Goal: Task Accomplishment & Management: Manage account settings

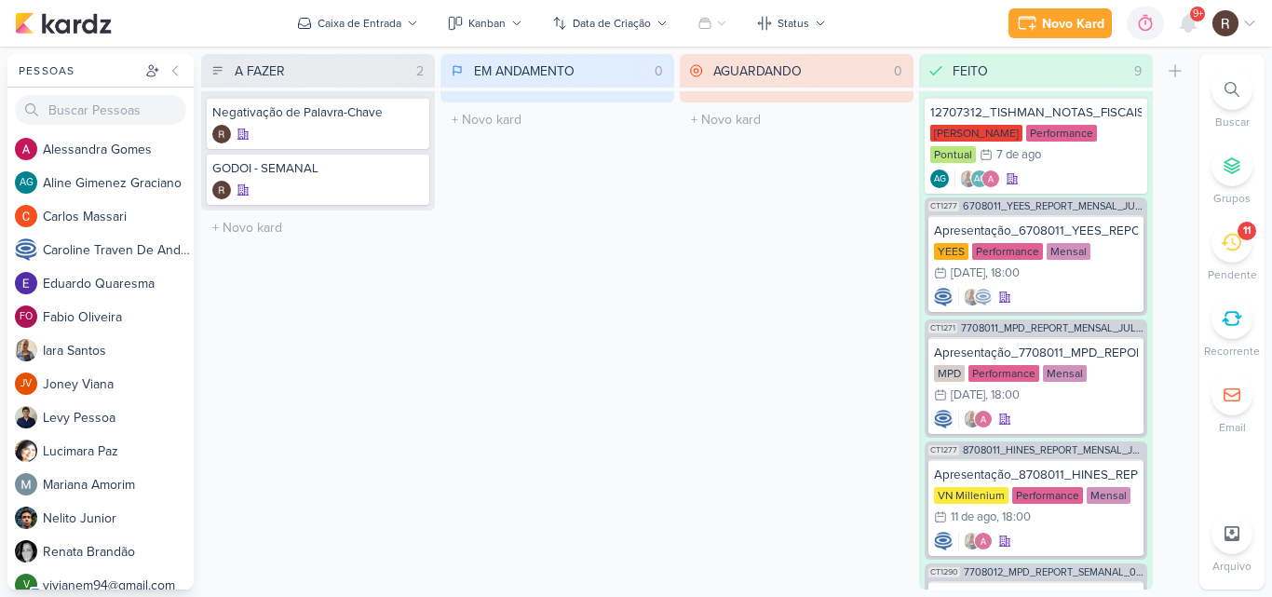
click at [635, 307] on div "EM ANDAMENTO 0 Mover Para Esquerda Mover Para Direita [GEOGRAPHIC_DATA] O títul…" at bounding box center [558, 321] width 234 height 535
click at [344, 174] on div "GODOI - SEMANAL" at bounding box center [317, 168] width 211 height 17
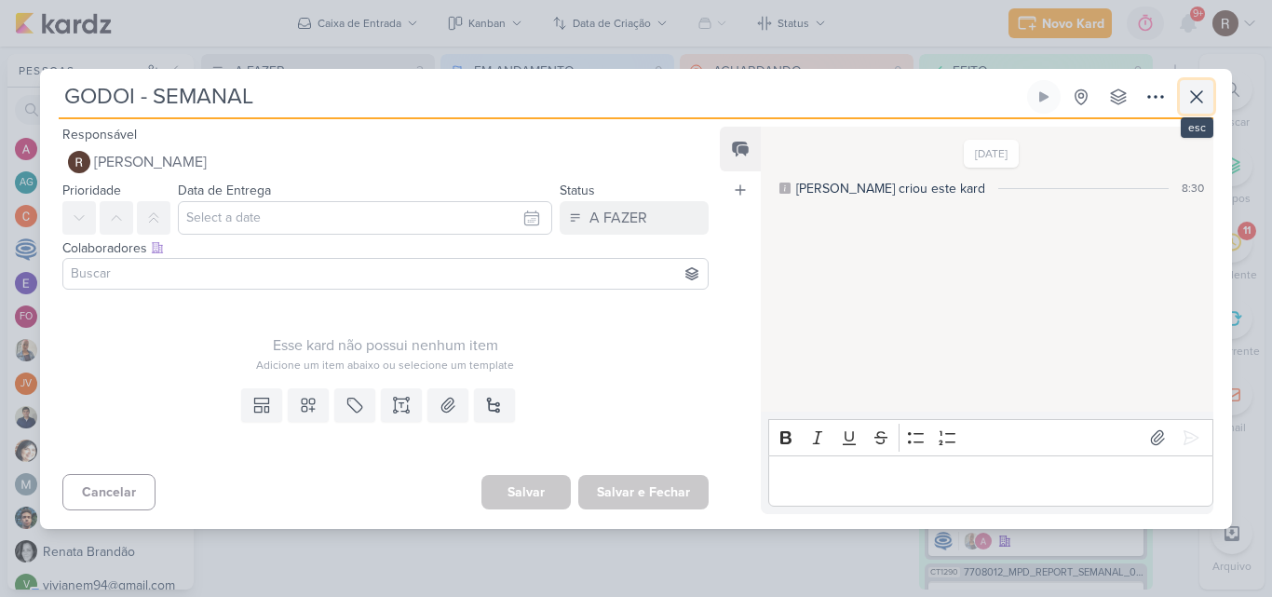
click at [1195, 86] on icon at bounding box center [1197, 97] width 22 height 22
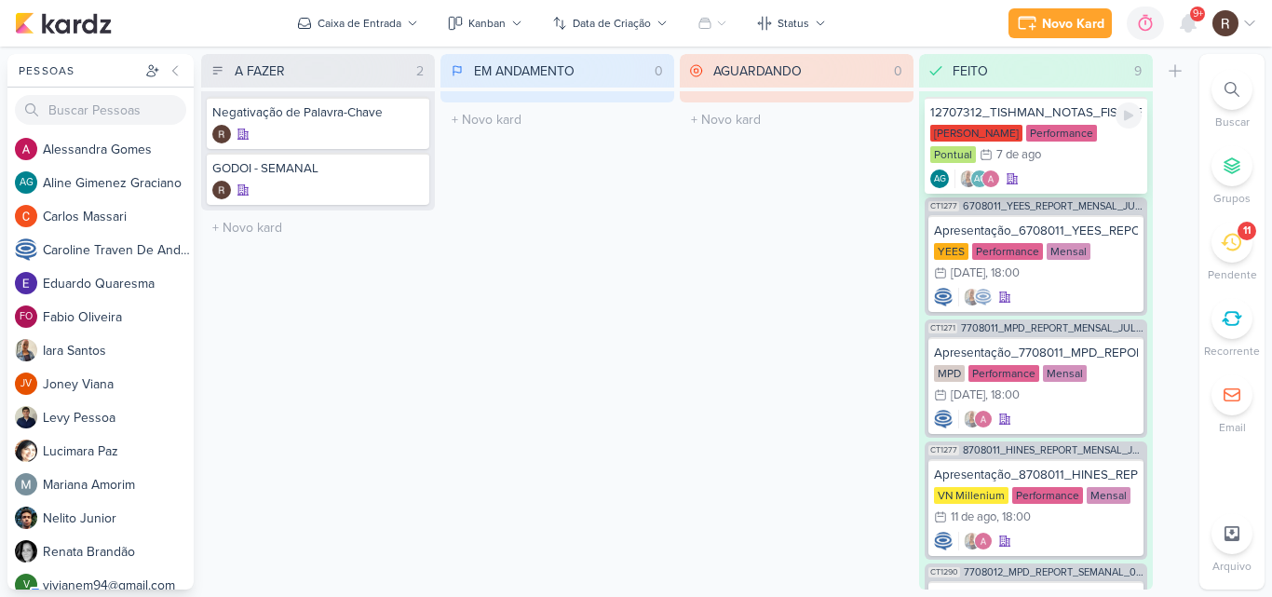
click at [1070, 147] on div "[PERSON_NAME] Performance Pontual 7/8 [DATE]" at bounding box center [1035, 145] width 211 height 41
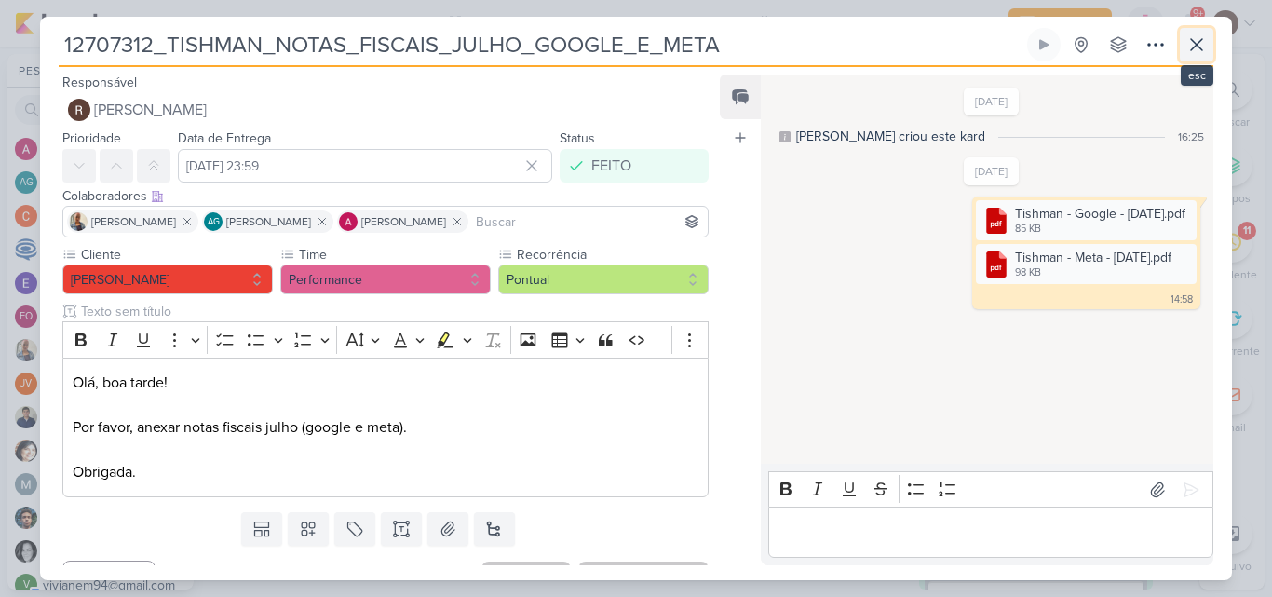
click at [1198, 50] on icon at bounding box center [1197, 45] width 22 height 22
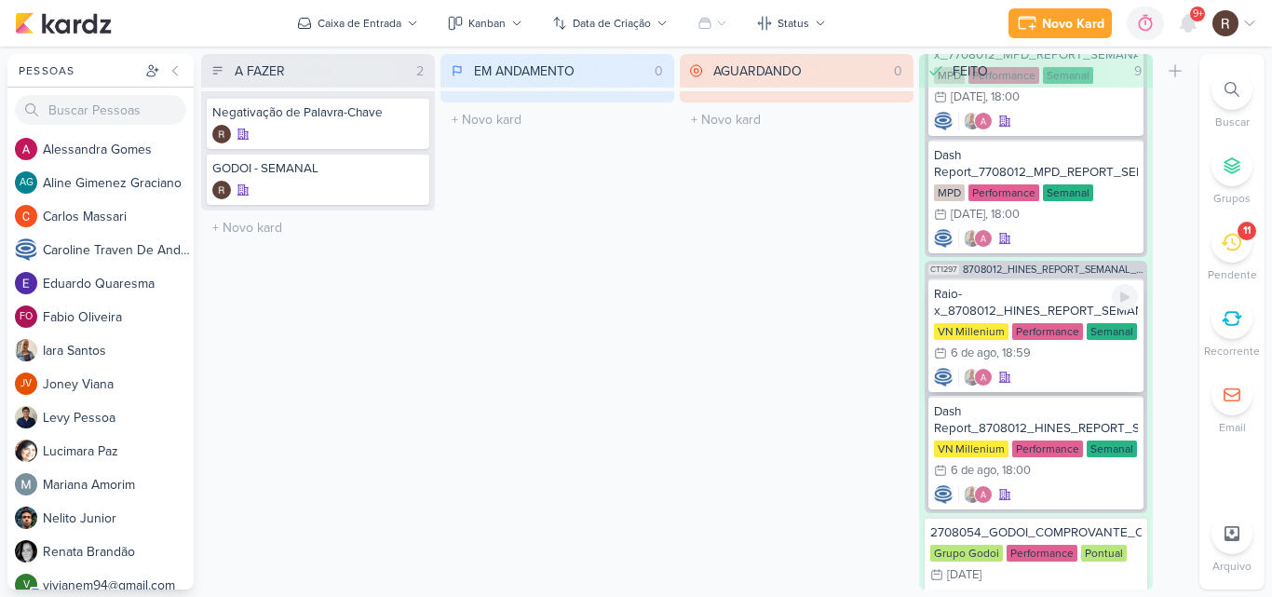
scroll to position [652, 0]
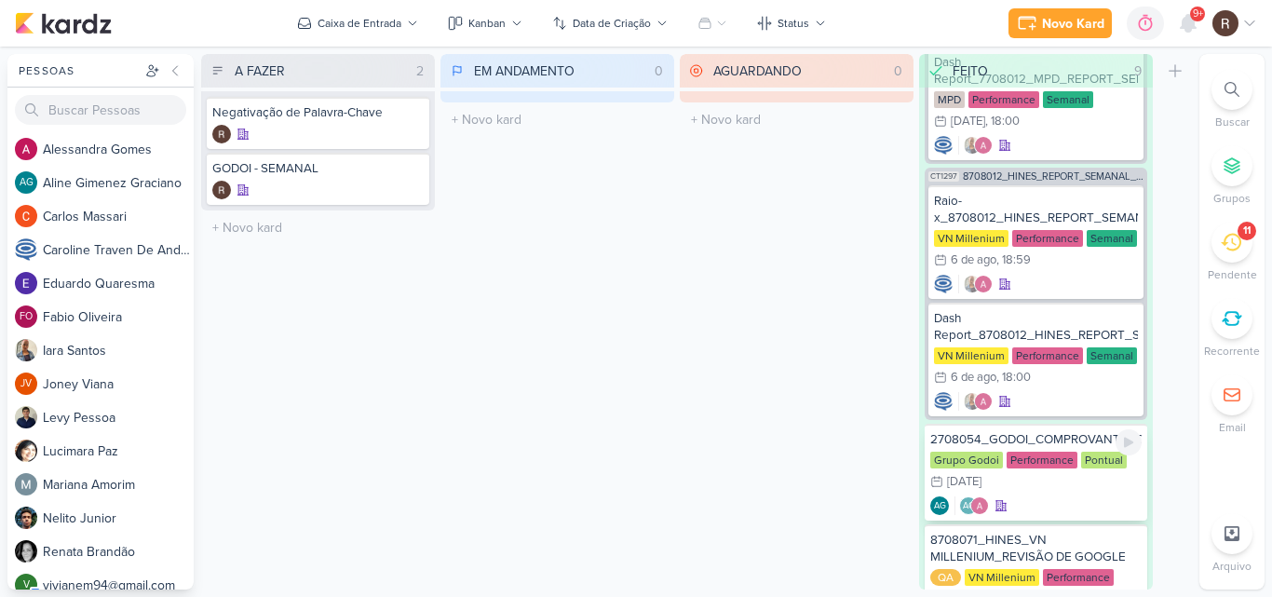
click at [1046, 466] on div "Performance" at bounding box center [1042, 460] width 71 height 17
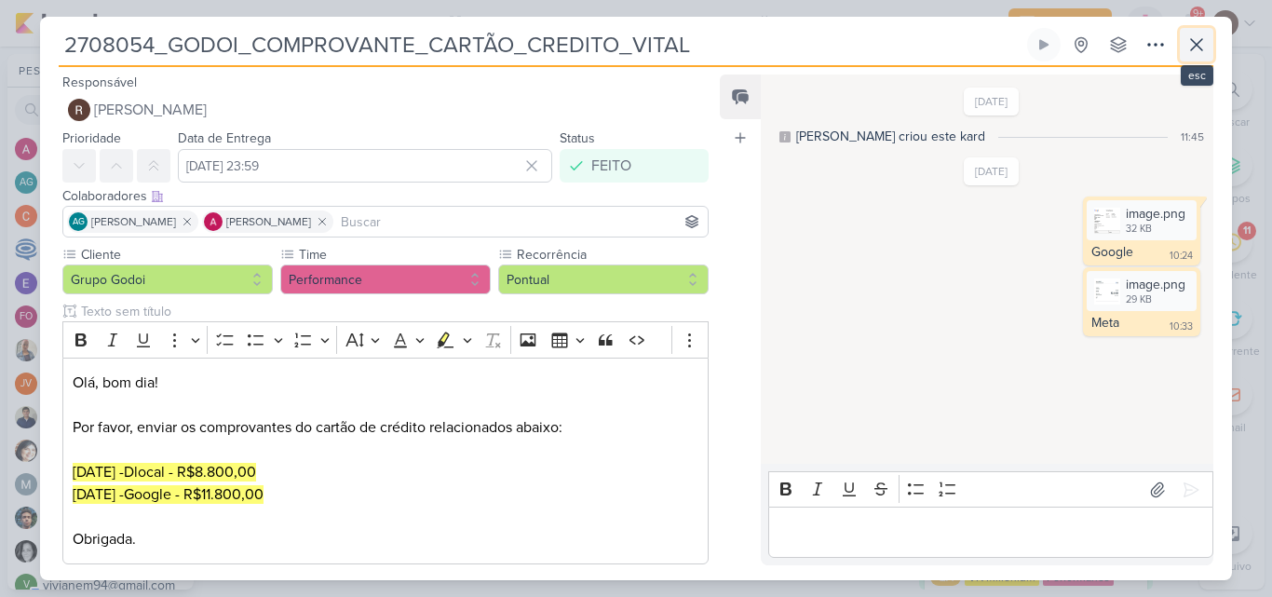
click at [1200, 43] on icon at bounding box center [1197, 45] width 22 height 22
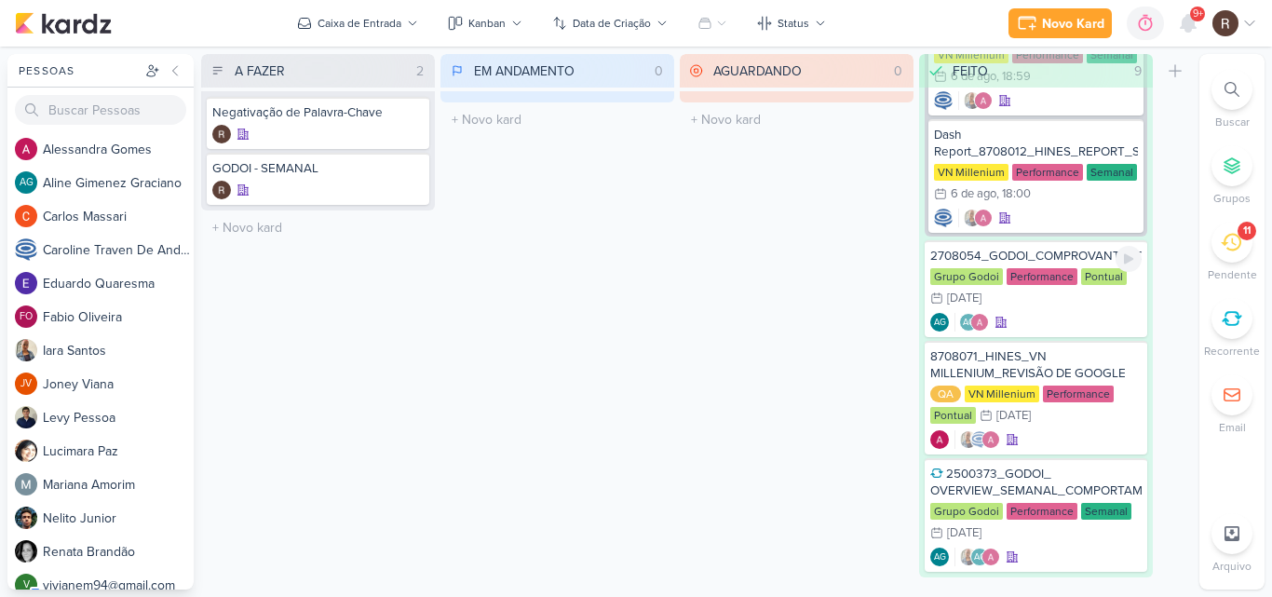
scroll to position [858, 0]
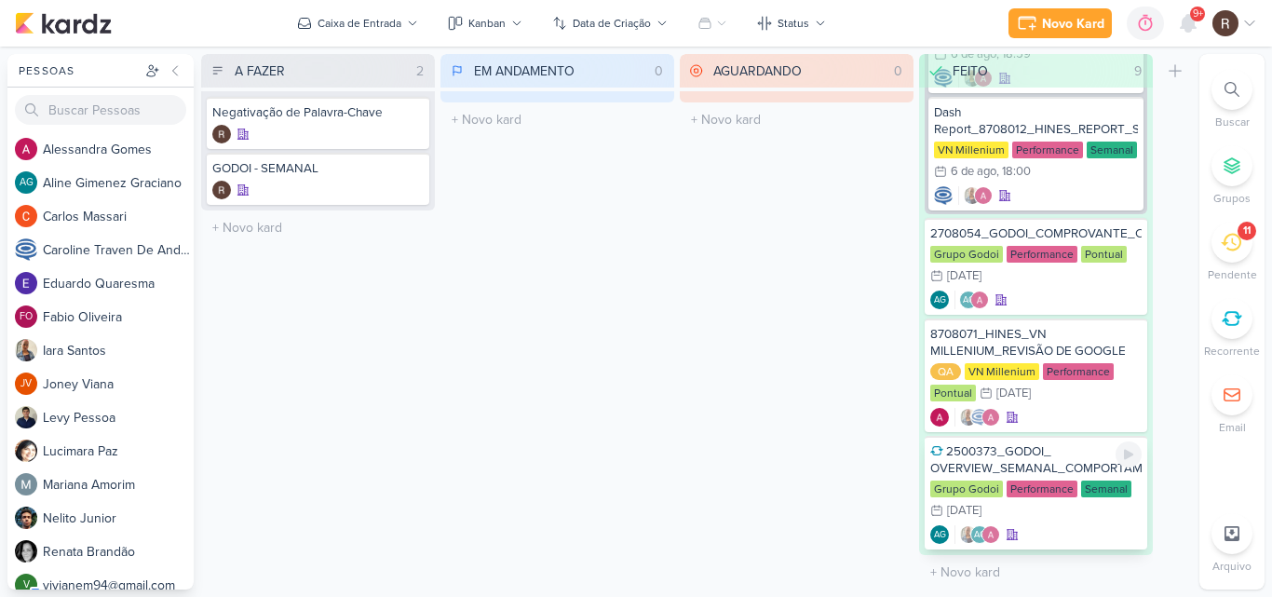
click at [1068, 475] on div "2500373_GODOI_ OVERVIEW_SEMANAL_COMPORTAMENTO_LEADS" at bounding box center [1035, 460] width 211 height 34
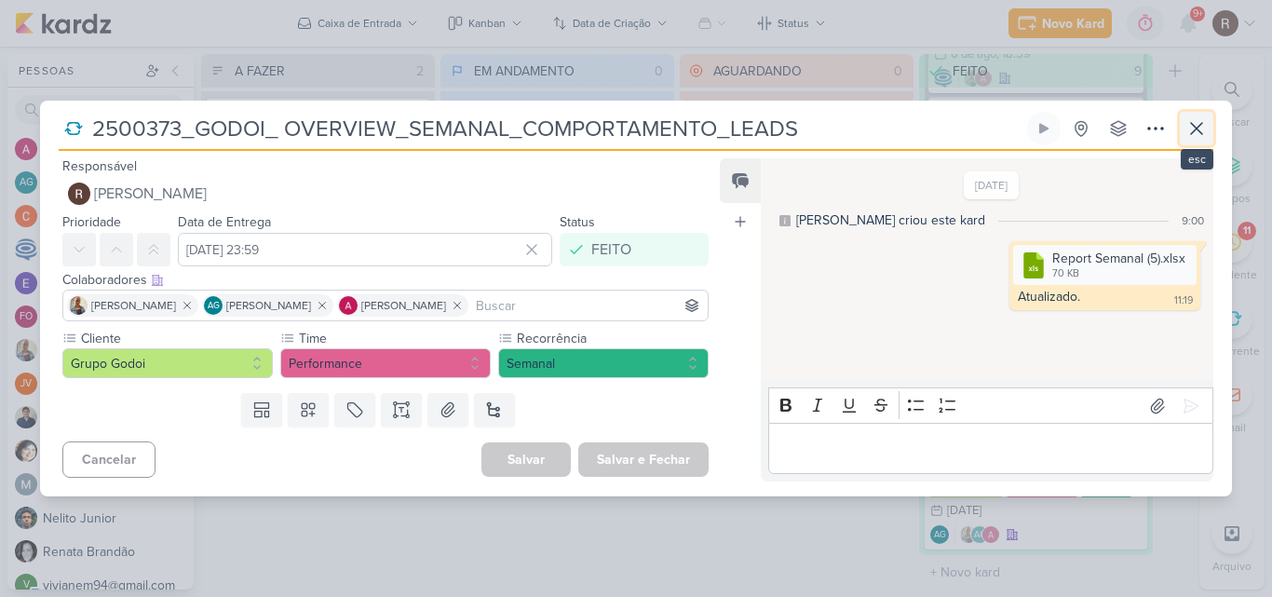
click at [1195, 125] on icon at bounding box center [1197, 128] width 22 height 22
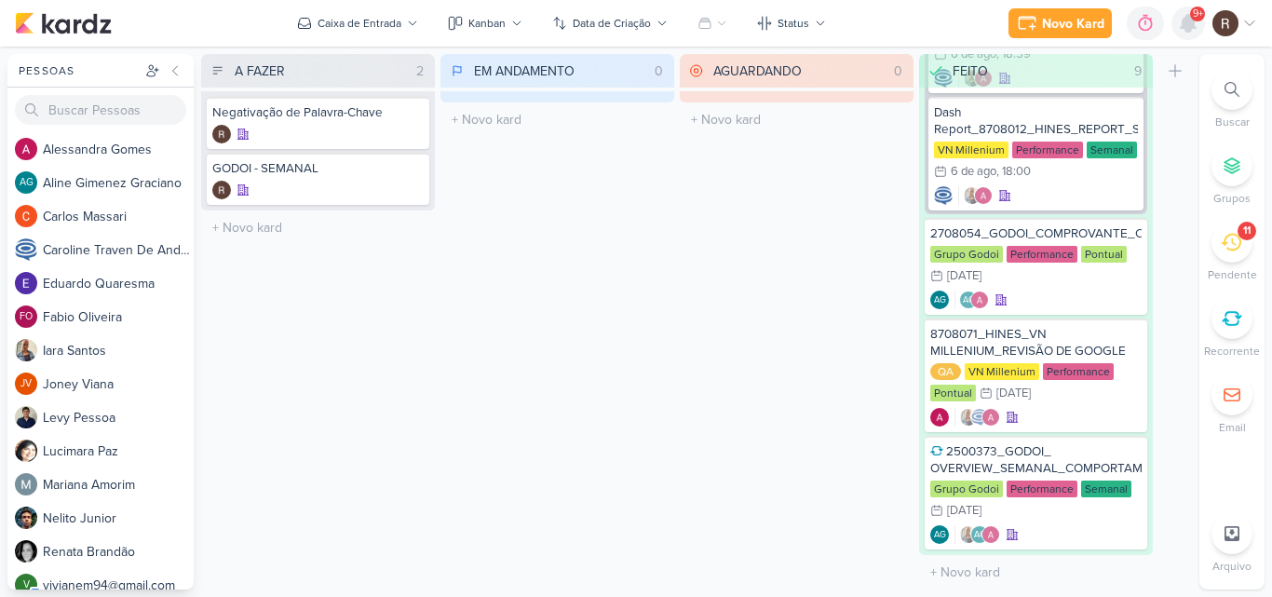
click at [1190, 19] on icon at bounding box center [1188, 23] width 15 height 17
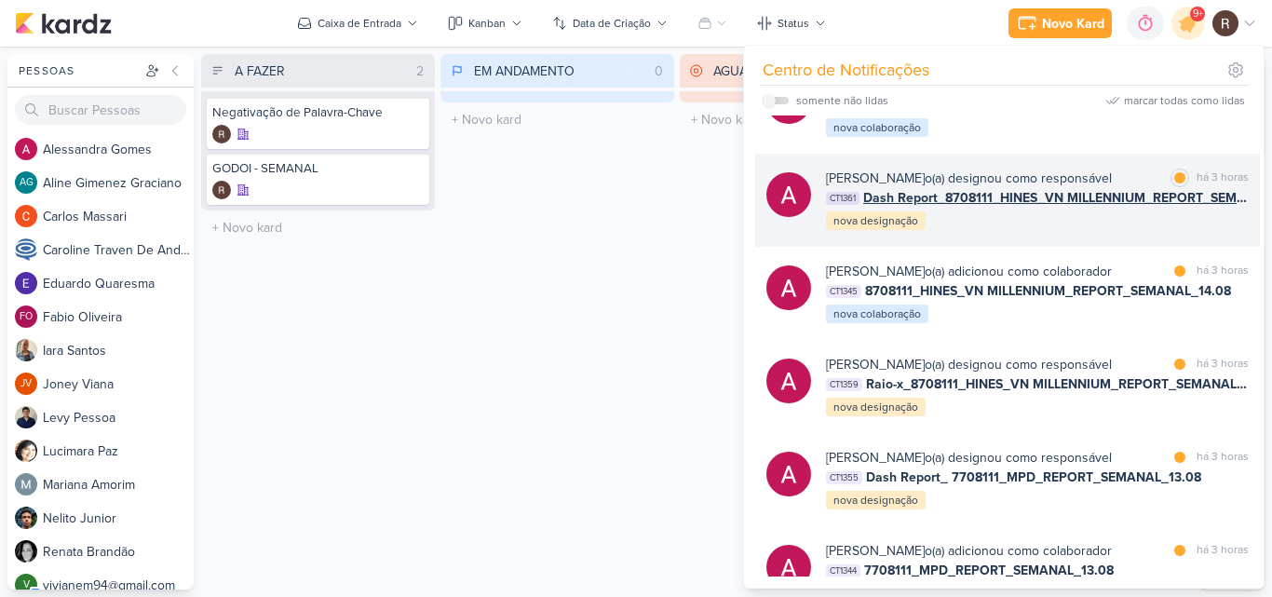
scroll to position [186, 0]
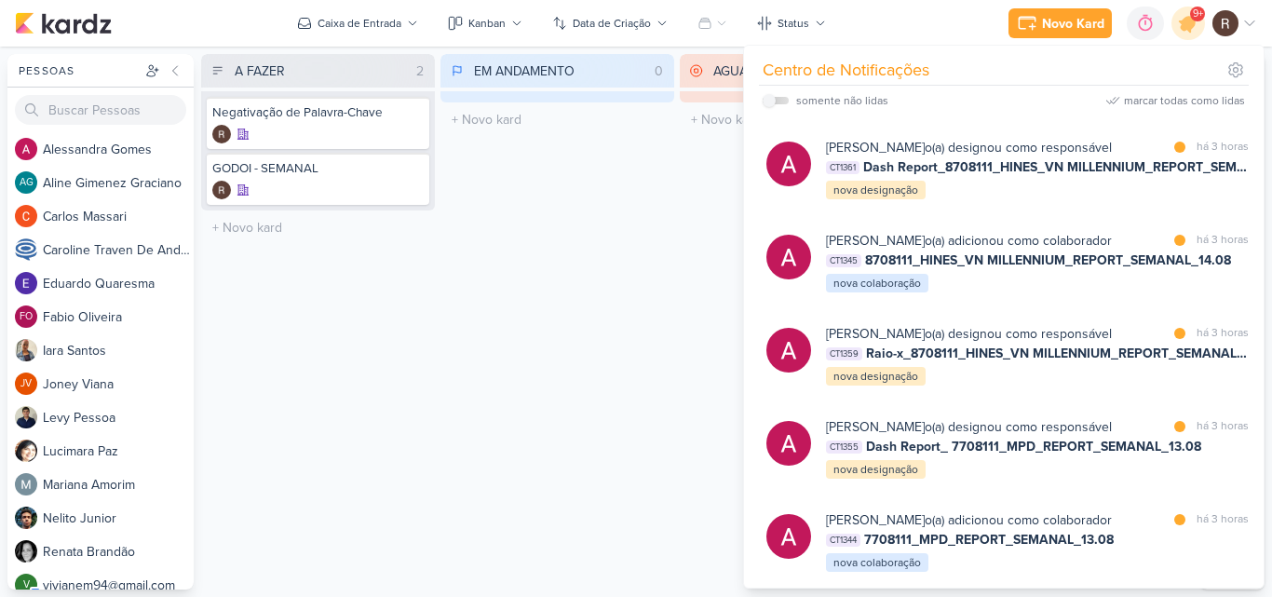
click at [569, 292] on div "EM ANDAMENTO 0 Mover Para Esquerda Mover Para Direita [GEOGRAPHIC_DATA] O títul…" at bounding box center [558, 321] width 234 height 535
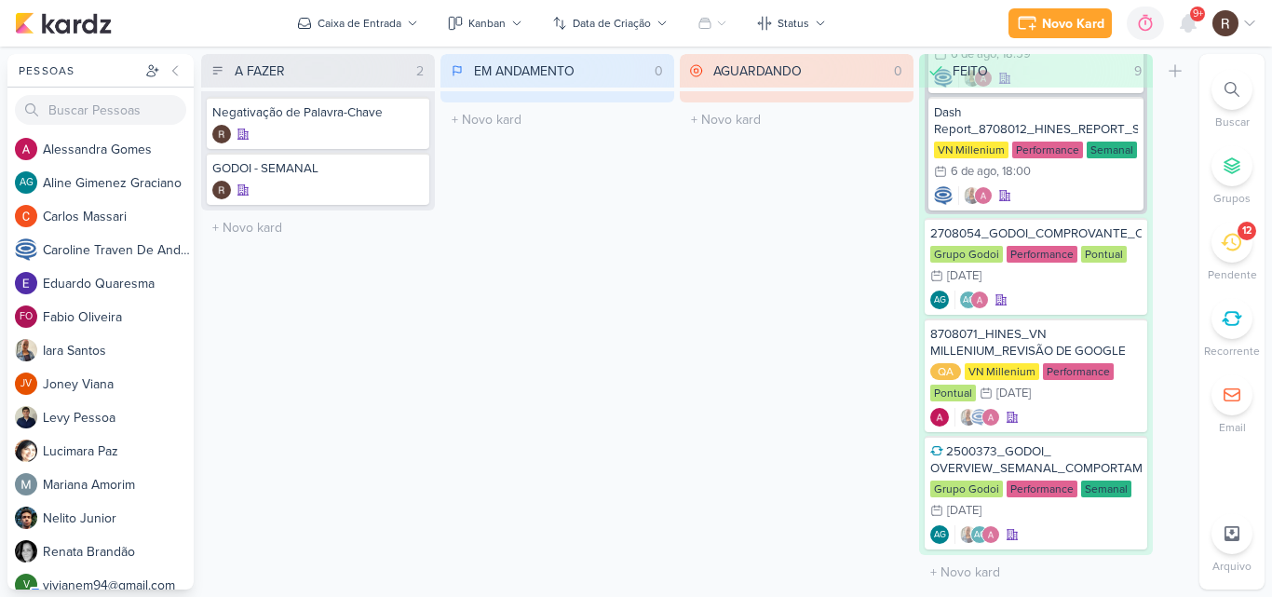
click at [1193, 17] on span "9+" at bounding box center [1198, 14] width 10 height 15
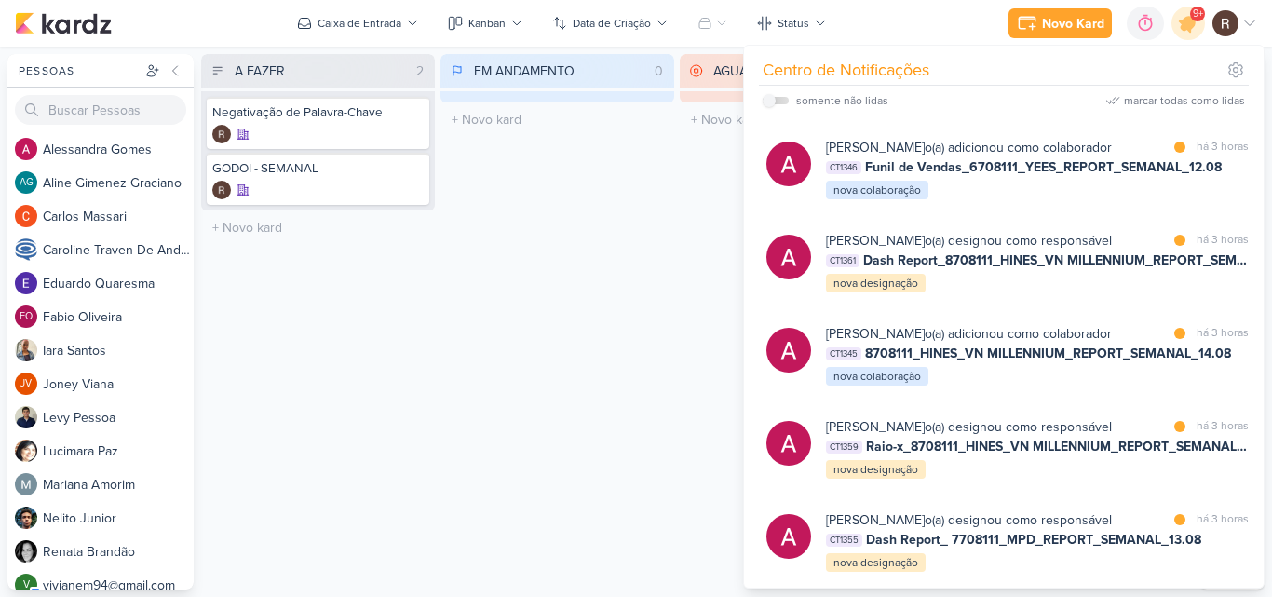
click at [602, 296] on div "EM ANDAMENTO 0 Mover Para Esquerda Mover Para Direita [GEOGRAPHIC_DATA] O títul…" at bounding box center [558, 321] width 234 height 535
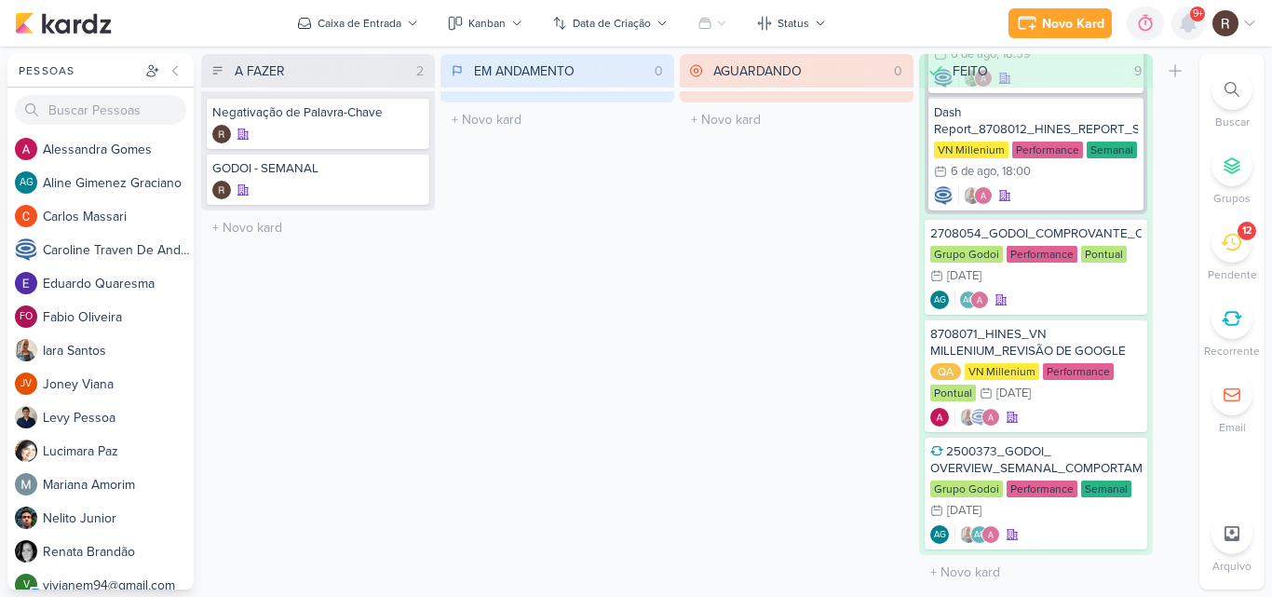
click at [1187, 24] on icon at bounding box center [1188, 23] width 15 height 17
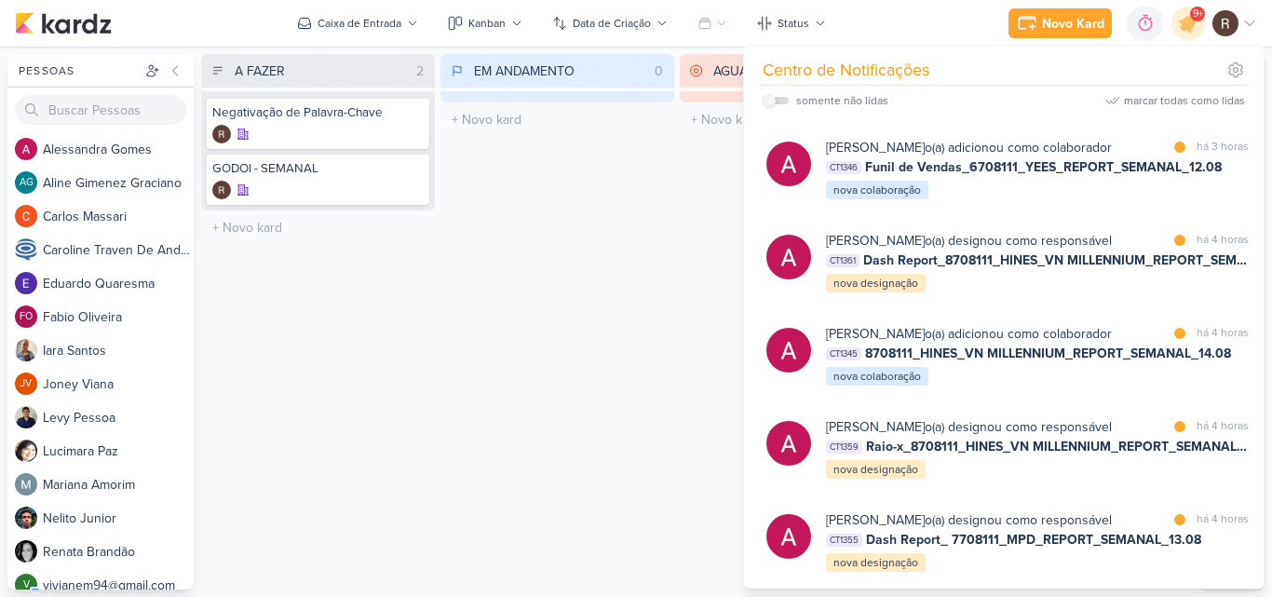
click at [572, 278] on div "EM ANDAMENTO 0 Mover Para Esquerda Mover Para Direita [GEOGRAPHIC_DATA] O títul…" at bounding box center [558, 321] width 234 height 535
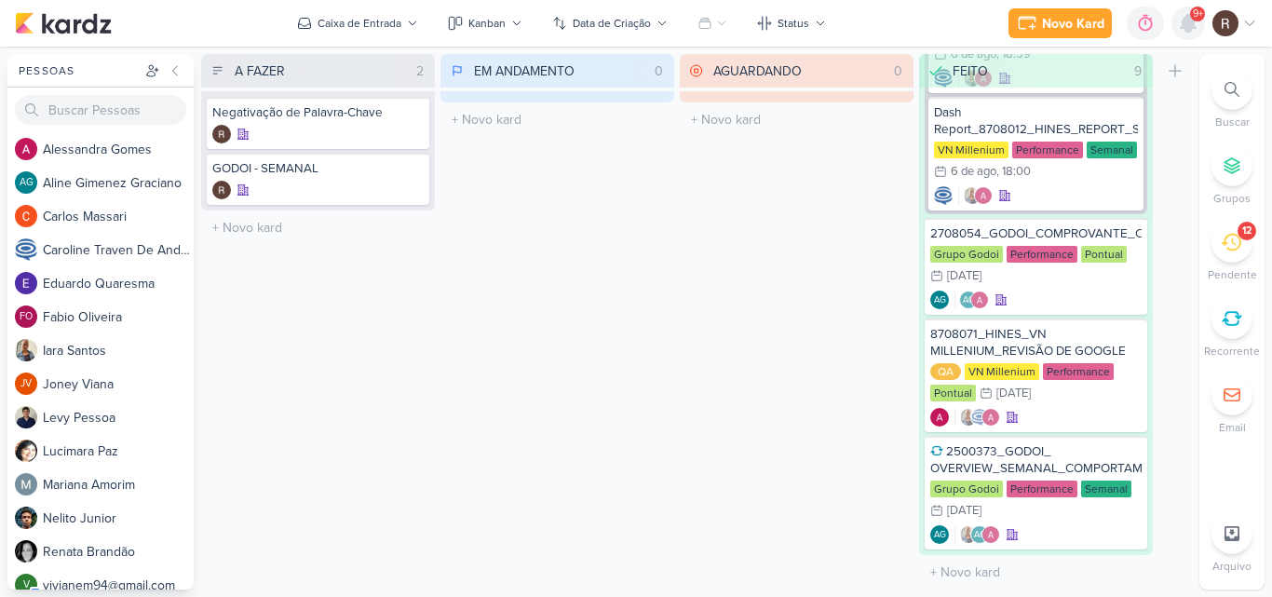
click at [1198, 28] on icon at bounding box center [1188, 23] width 22 height 22
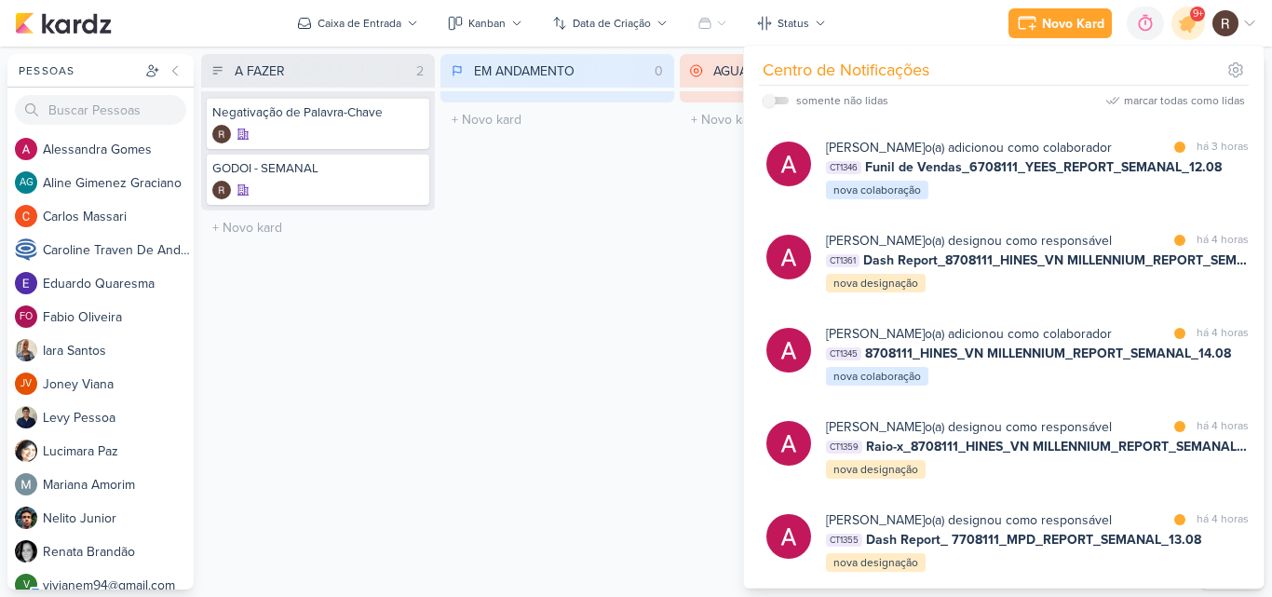
click at [527, 289] on div "EM ANDAMENTO 0 Mover Para Esquerda Mover Para Direita [GEOGRAPHIC_DATA] O títul…" at bounding box center [558, 321] width 234 height 535
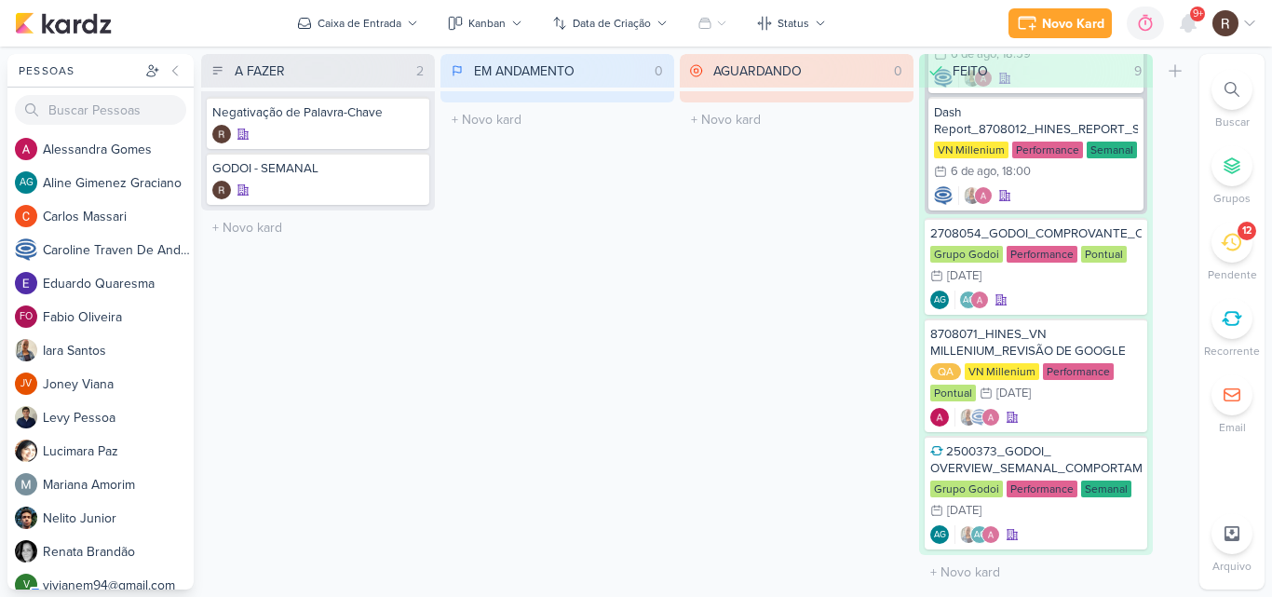
click at [1194, 18] on span "9+" at bounding box center [1198, 14] width 10 height 15
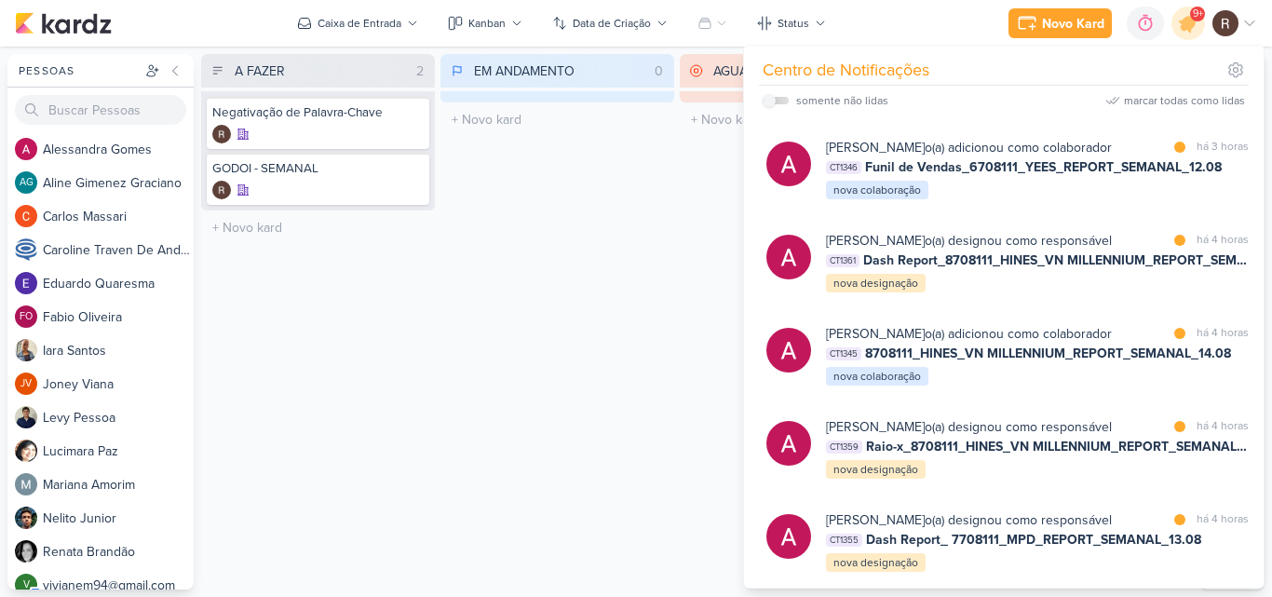
click at [551, 421] on div "EM ANDAMENTO 0 Mover Para Esquerda Mover Para Direita [GEOGRAPHIC_DATA] O títul…" at bounding box center [558, 321] width 234 height 535
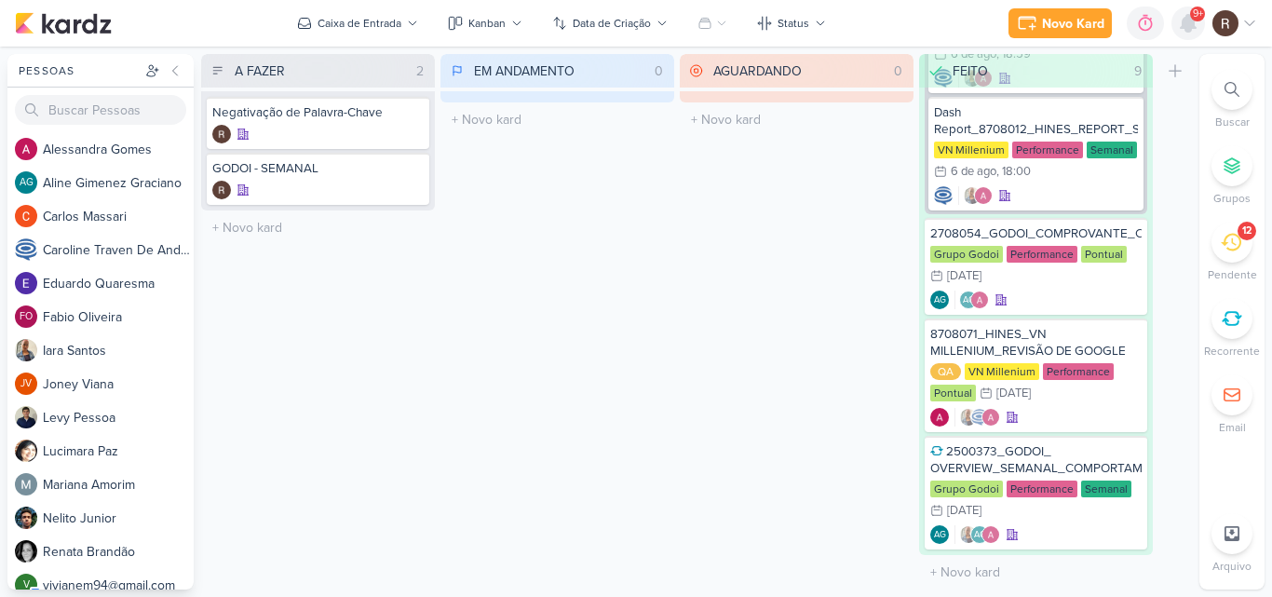
click at [1176, 29] on div at bounding box center [1189, 24] width 34 height 34
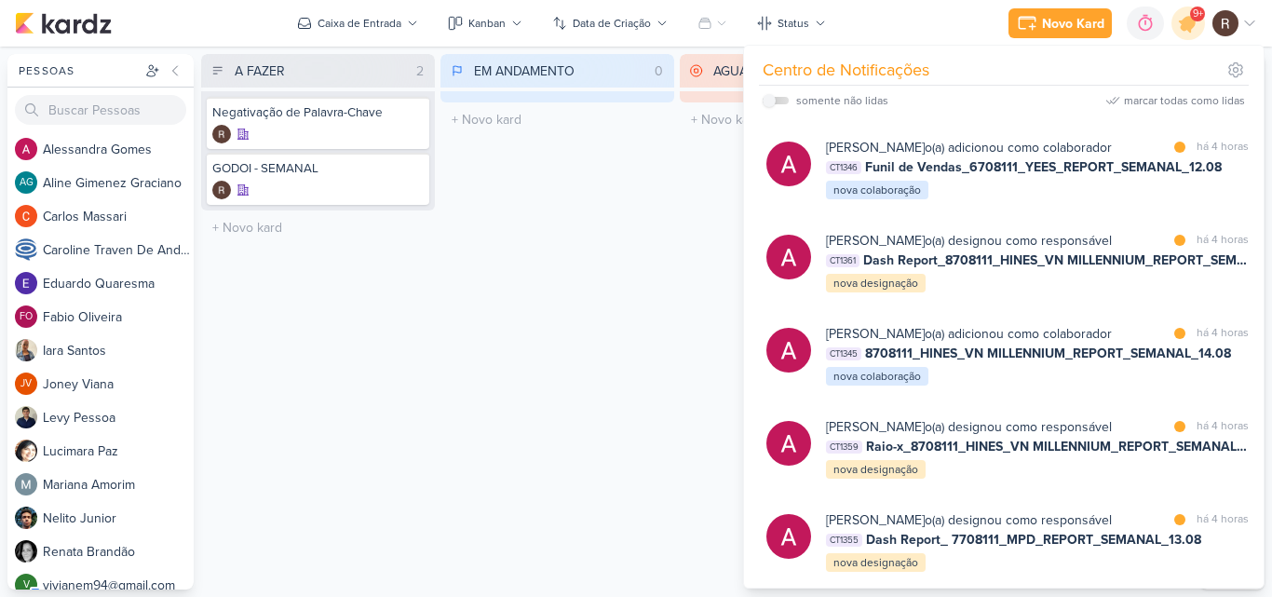
click at [648, 292] on div "EM ANDAMENTO 0 Mover Para Esquerda Mover Para Direita [GEOGRAPHIC_DATA] O títul…" at bounding box center [558, 321] width 234 height 535
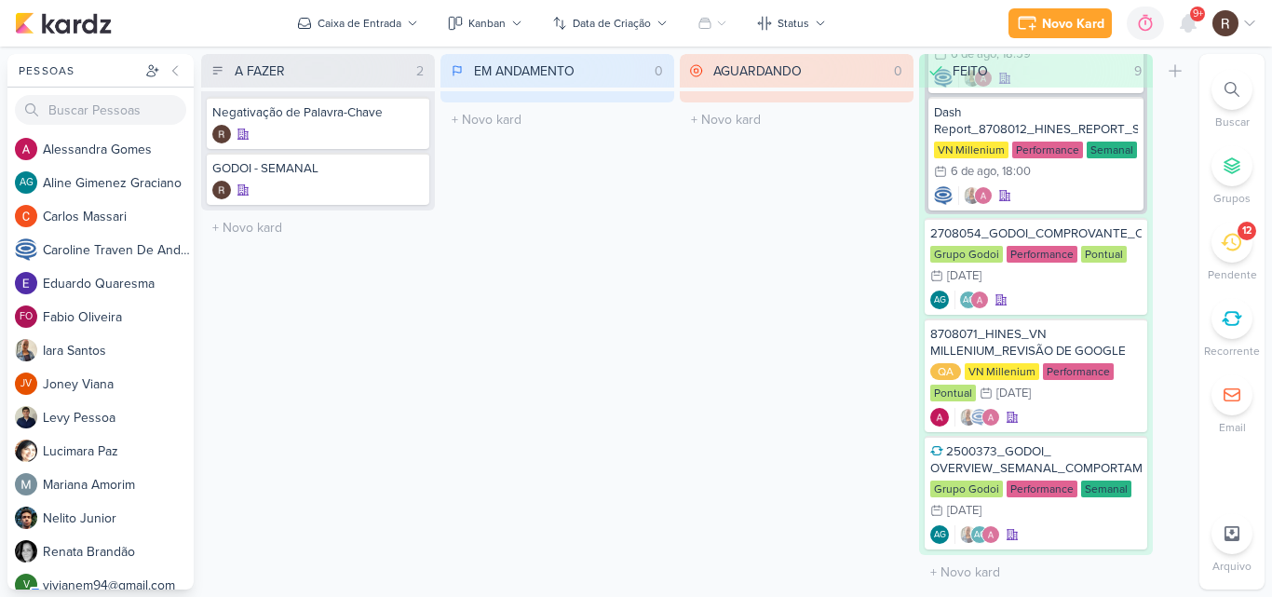
click at [1236, 241] on icon at bounding box center [1231, 242] width 20 height 20
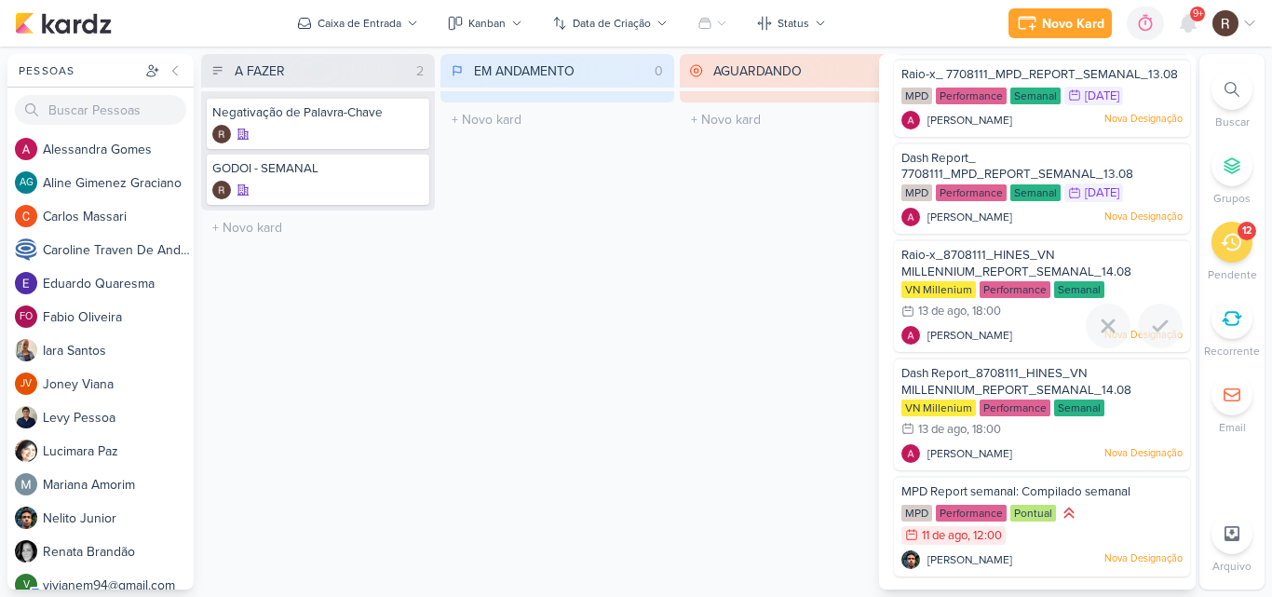
scroll to position [739, 0]
click at [1041, 548] on div "MPD Report semanal: Compilado semanal MPD Performance Pontual 11/8 [DATE]" at bounding box center [1042, 526] width 296 height 101
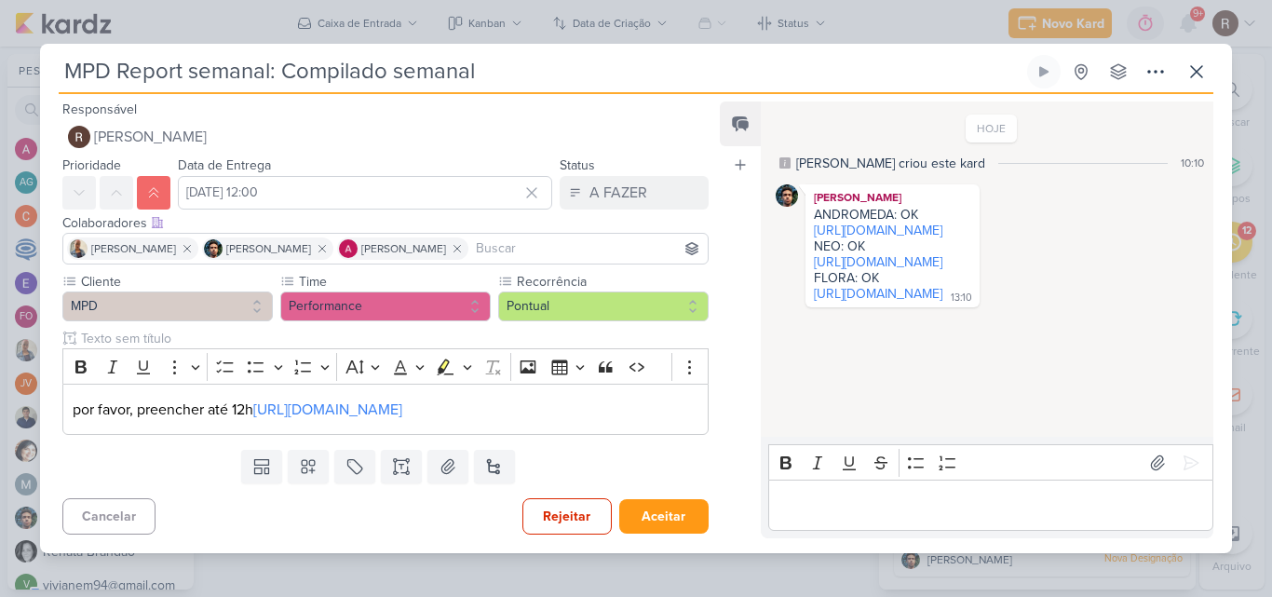
click at [849, 507] on p "Editor editing area: main" at bounding box center [991, 506] width 426 height 22
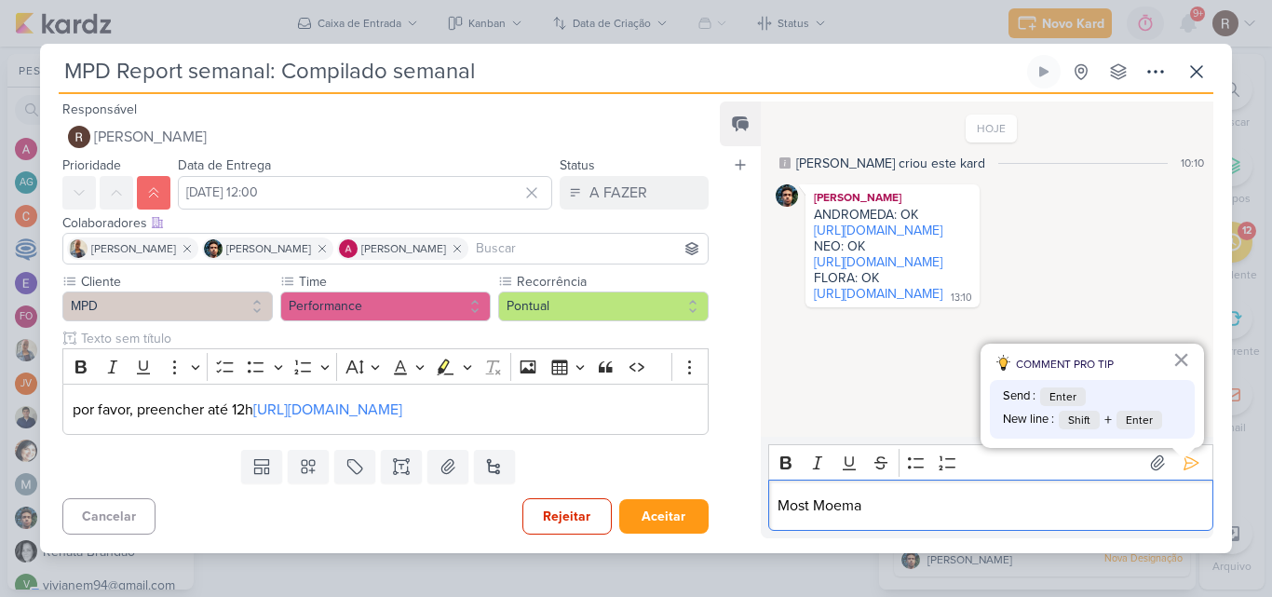
click at [880, 517] on p "Most Moema" at bounding box center [991, 506] width 426 height 22
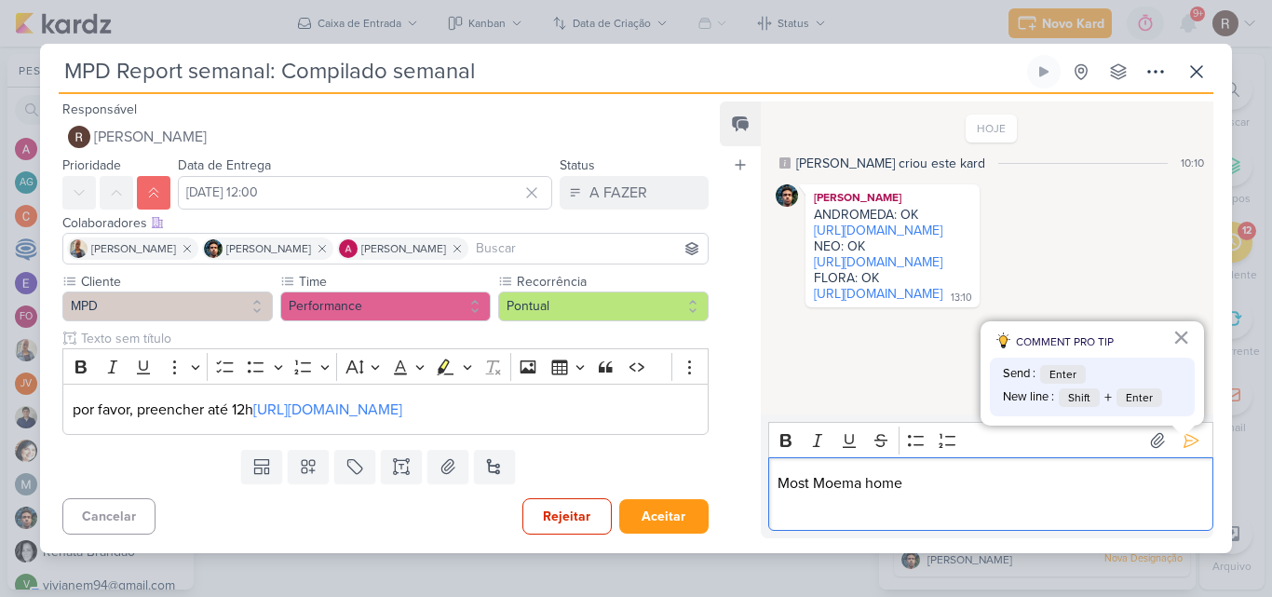
click at [798, 517] on p "Editor editing area: main" at bounding box center [991, 506] width 426 height 22
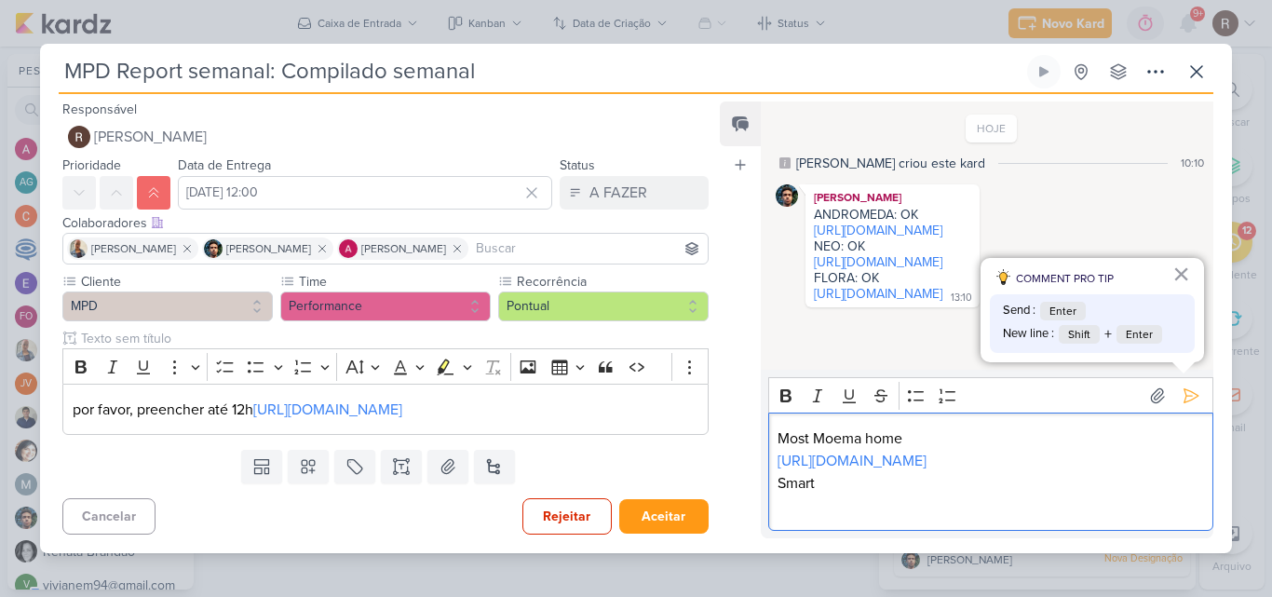
click at [822, 517] on p "Editor editing area: main" at bounding box center [991, 506] width 426 height 22
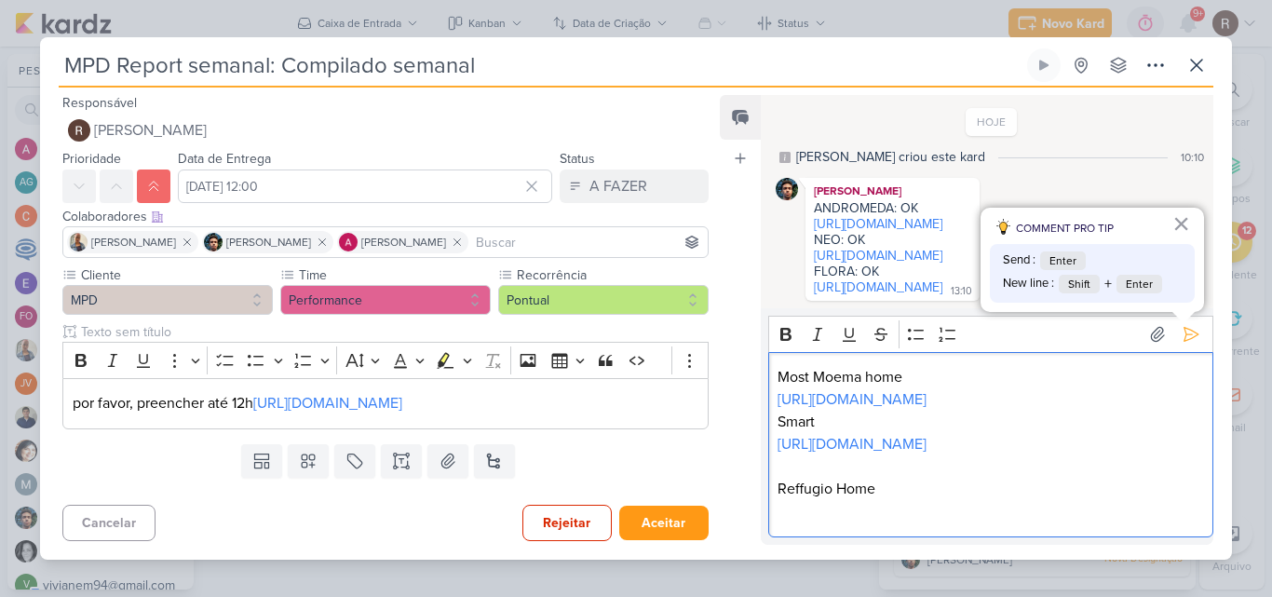
scroll to position [27, 0]
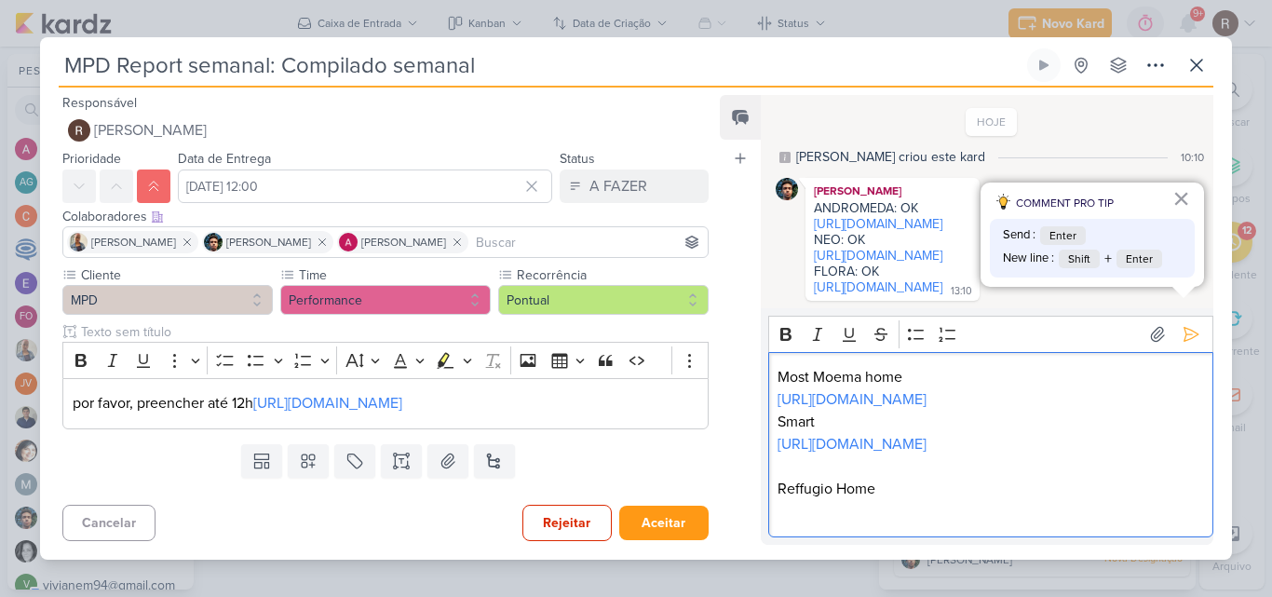
click at [856, 522] on p "Editor editing area: main" at bounding box center [991, 511] width 426 height 22
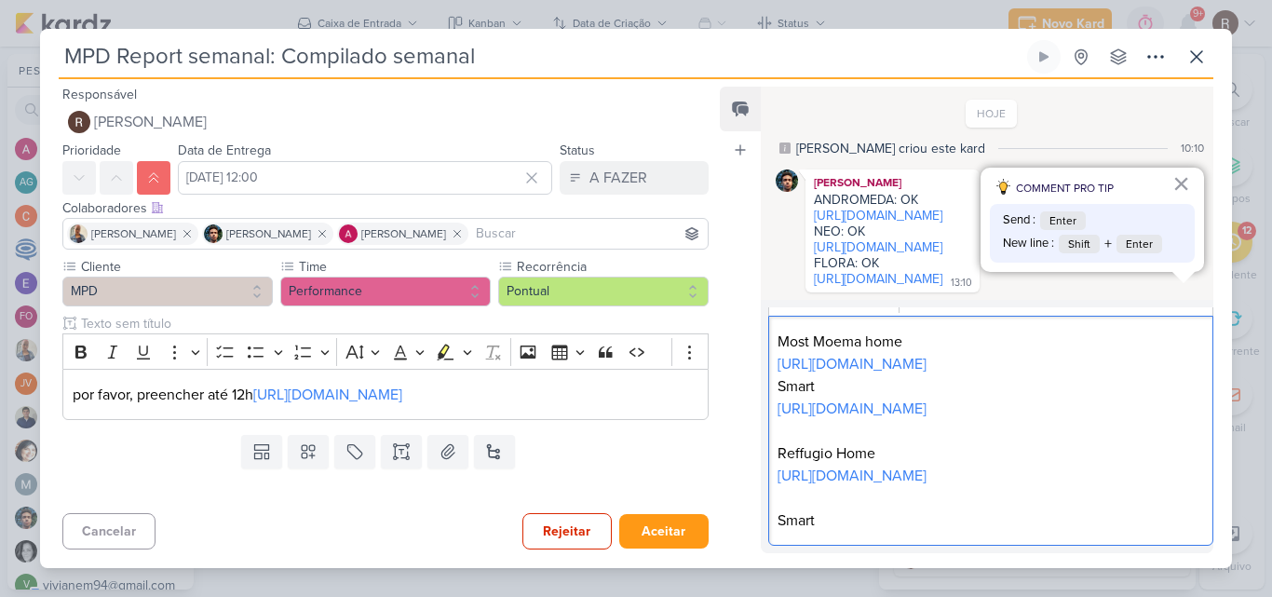
scroll to position [94, 0]
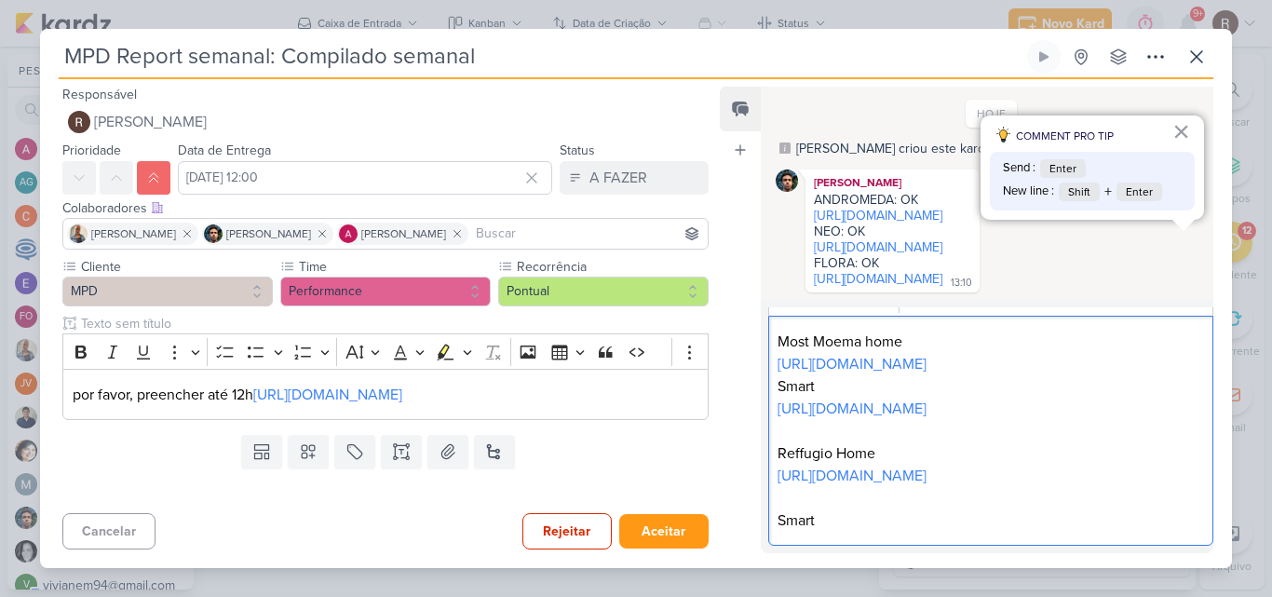
click at [876, 532] on p "Smart" at bounding box center [991, 520] width 426 height 22
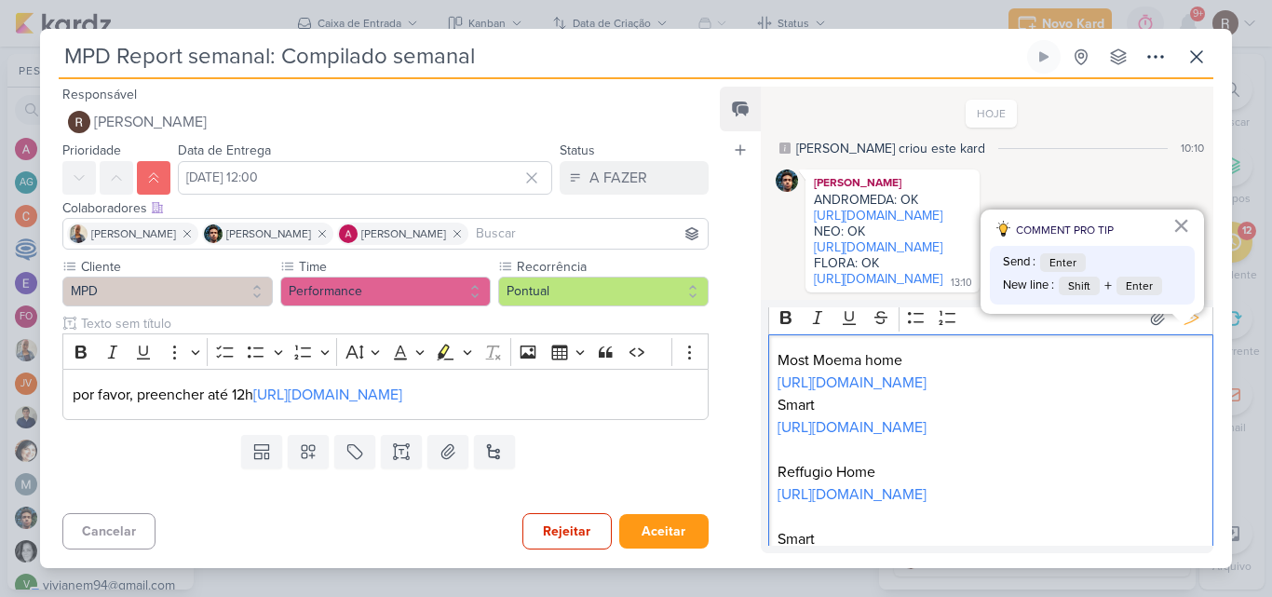
scroll to position [0, 0]
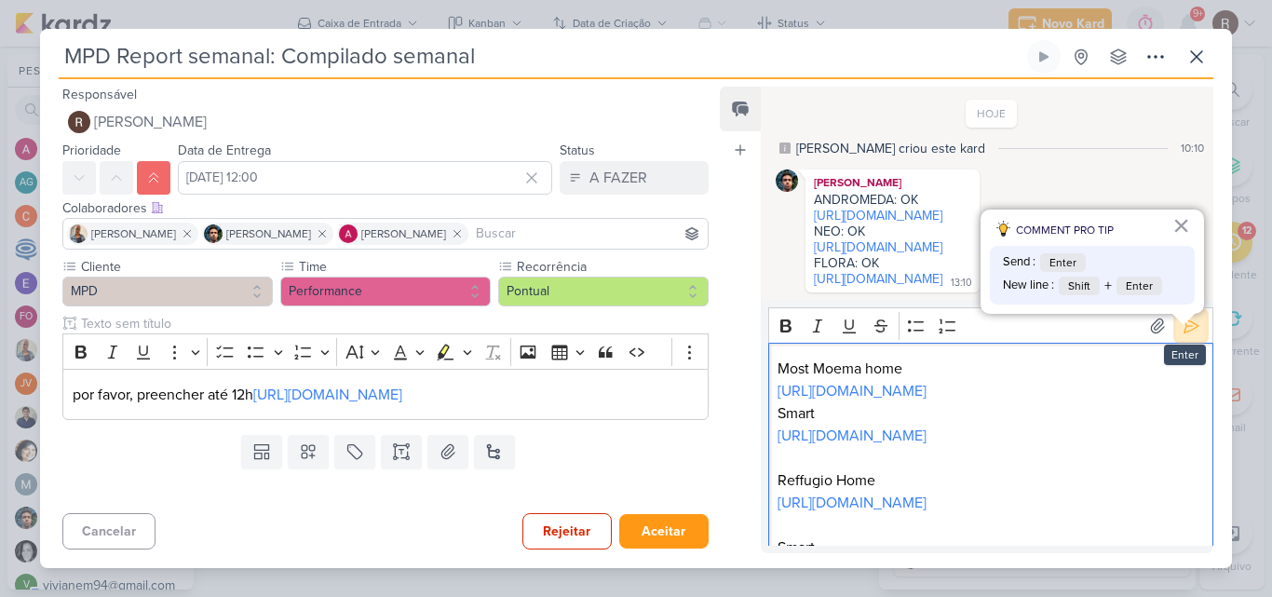
click at [1186, 335] on icon at bounding box center [1191, 326] width 19 height 19
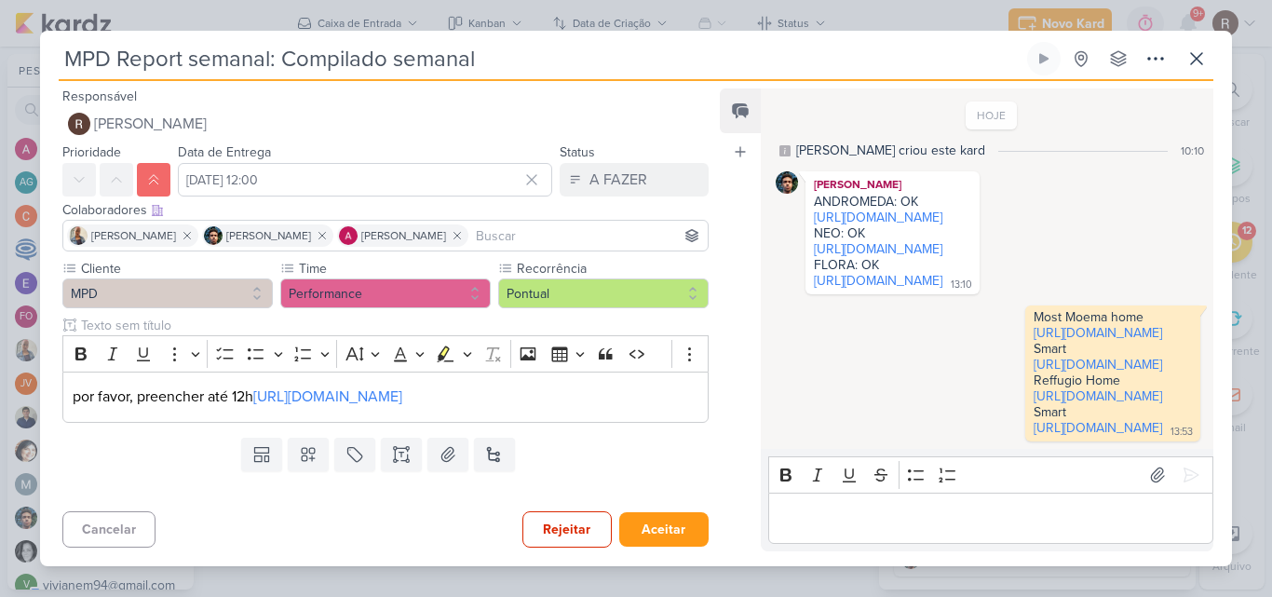
scroll to position [157, 0]
click at [1196, 53] on icon at bounding box center [1196, 58] width 11 height 11
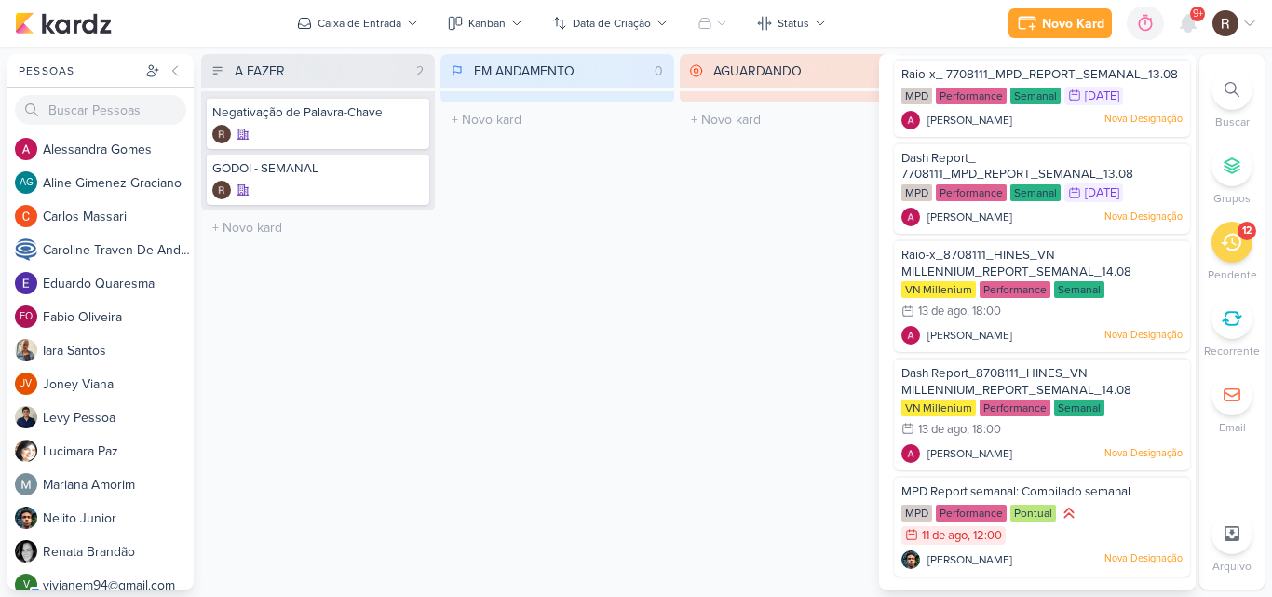
click at [1193, 11] on span "9+" at bounding box center [1198, 14] width 10 height 15
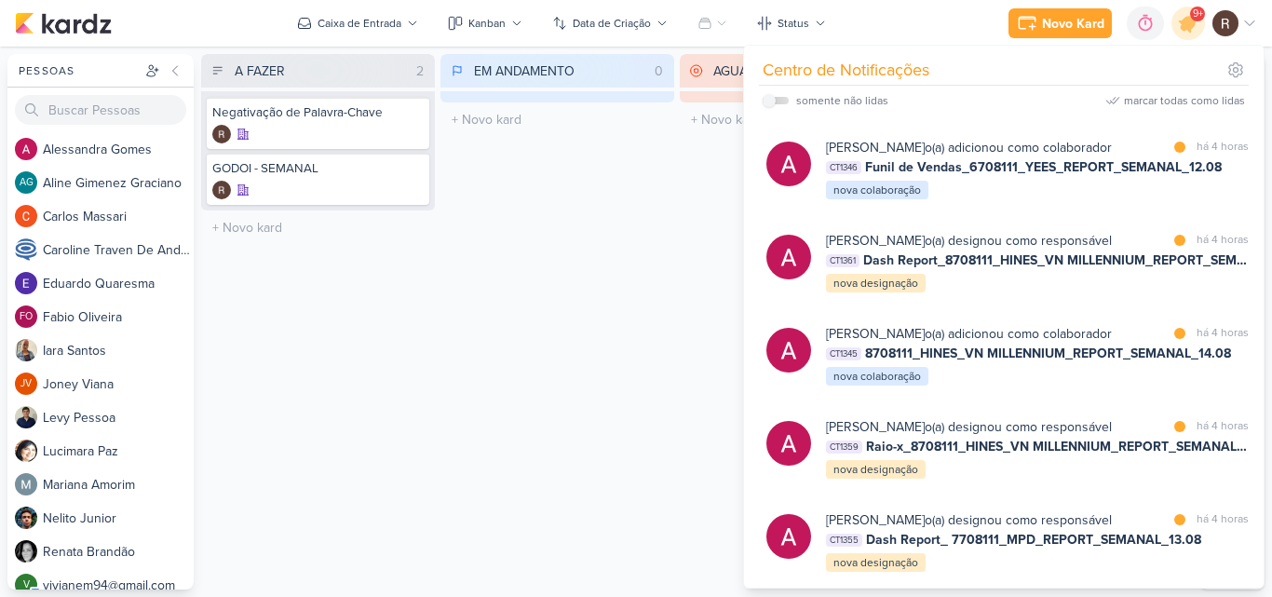
click at [568, 286] on div "EM ANDAMENTO 0 Mover Para Esquerda Mover Para Direita [GEOGRAPHIC_DATA] O títul…" at bounding box center [558, 321] width 234 height 535
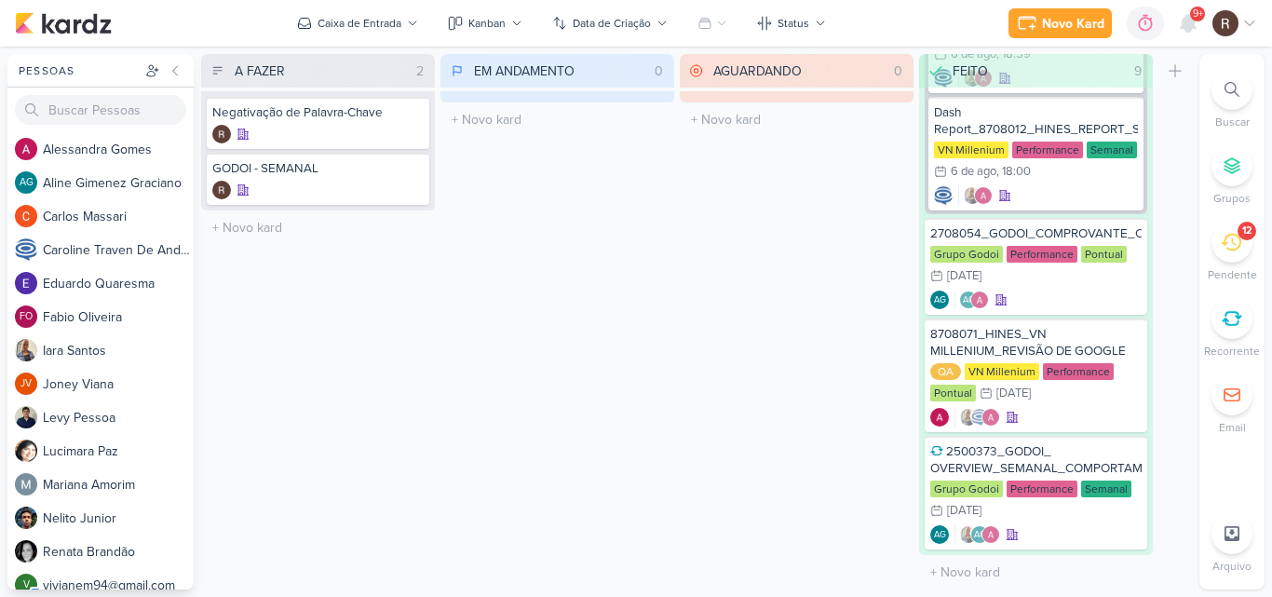
click at [1226, 254] on div "12" at bounding box center [1232, 242] width 41 height 41
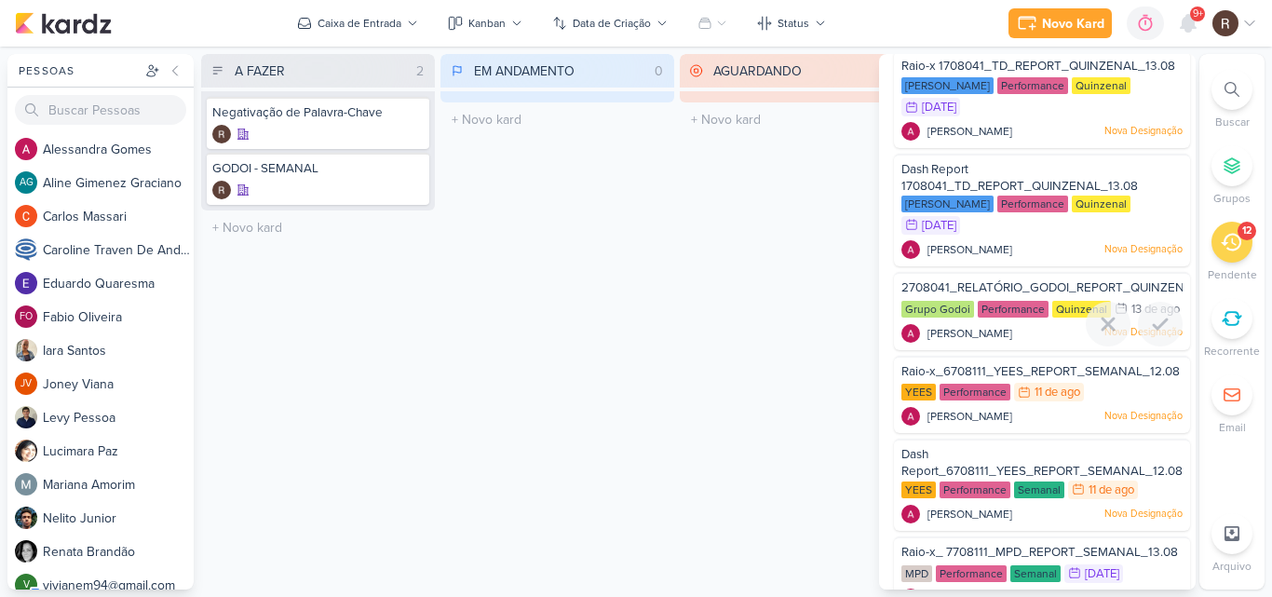
scroll to position [273, 0]
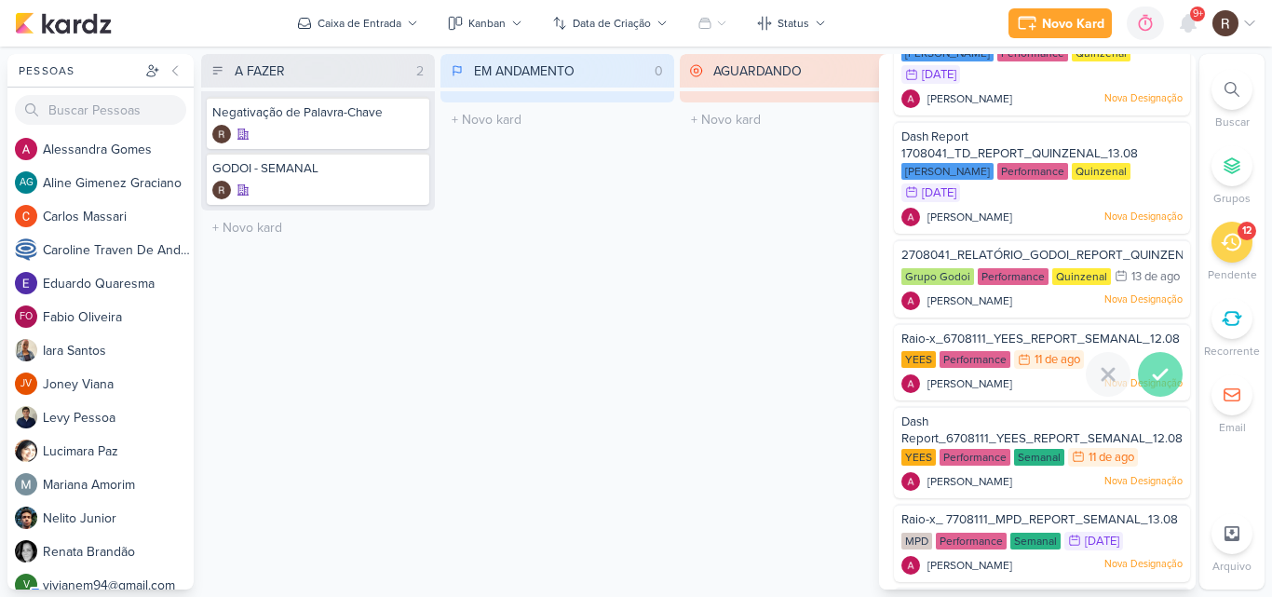
click at [1165, 397] on div at bounding box center [1160, 374] width 45 height 45
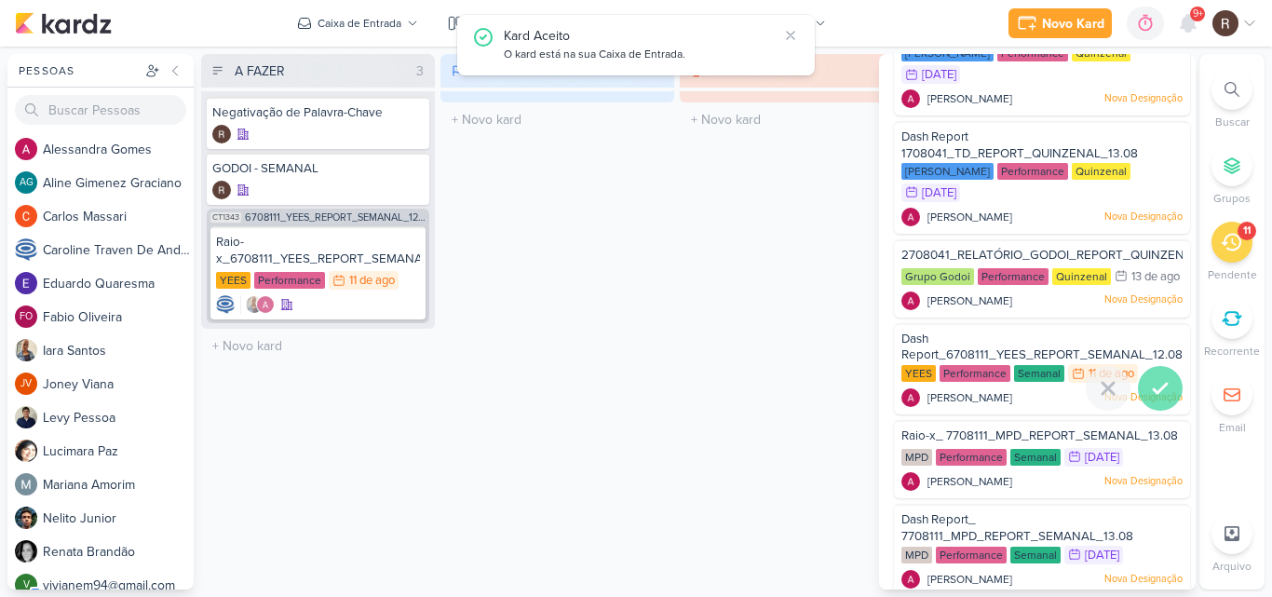
click at [1153, 400] on icon at bounding box center [1160, 388] width 22 height 22
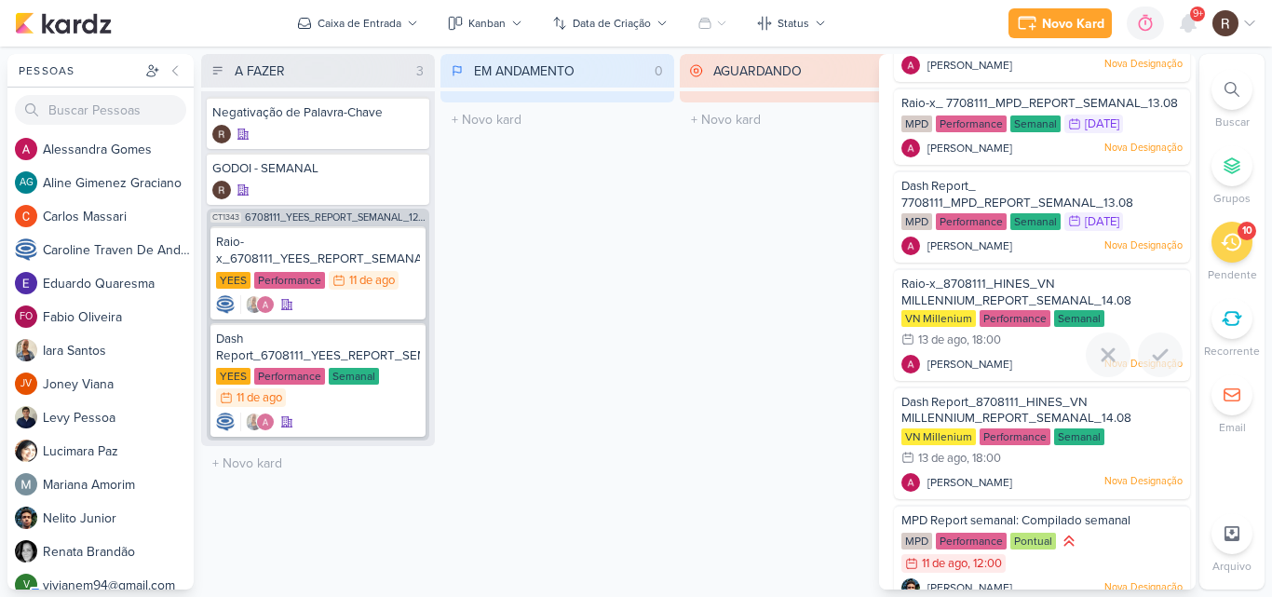
scroll to position [557, 0]
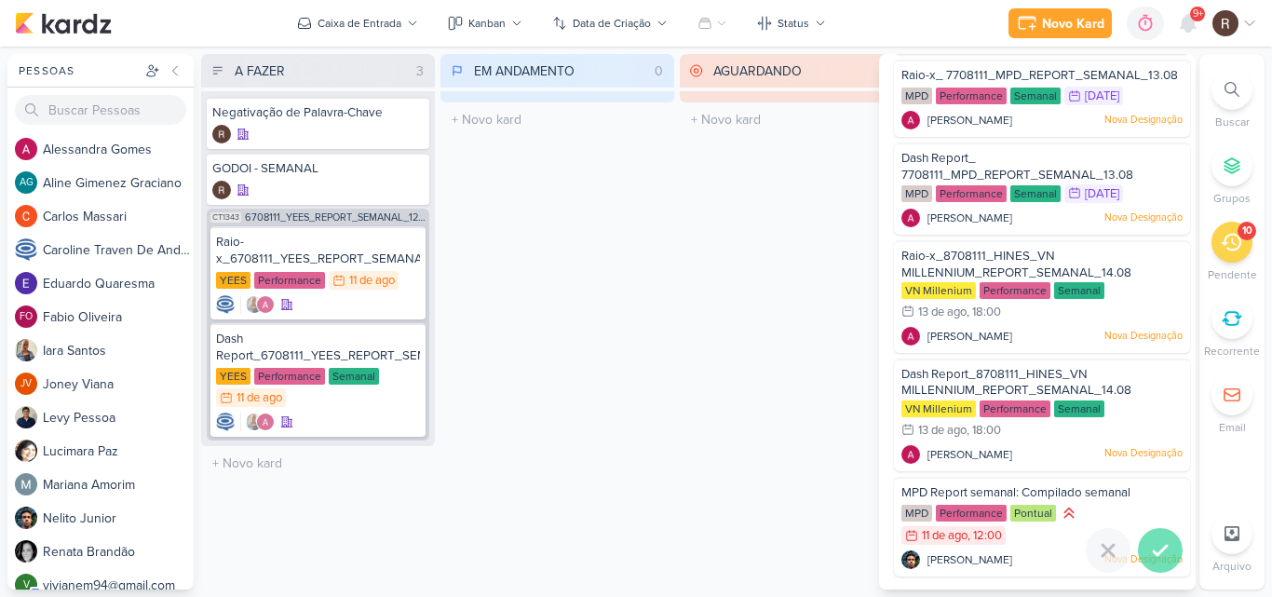
click at [1149, 550] on icon at bounding box center [1160, 550] width 22 height 22
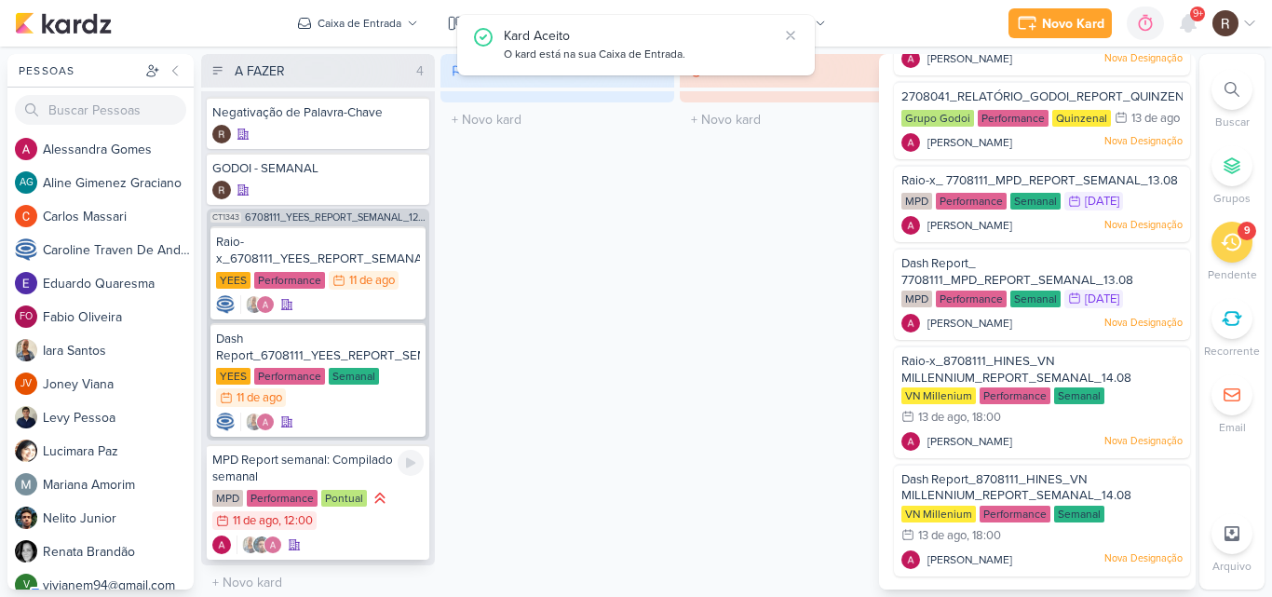
click at [348, 485] on div "MPD Report semanal: Compilado semanal MPD Performance Pontual 11/8 [DATE] 12:00" at bounding box center [318, 501] width 223 height 115
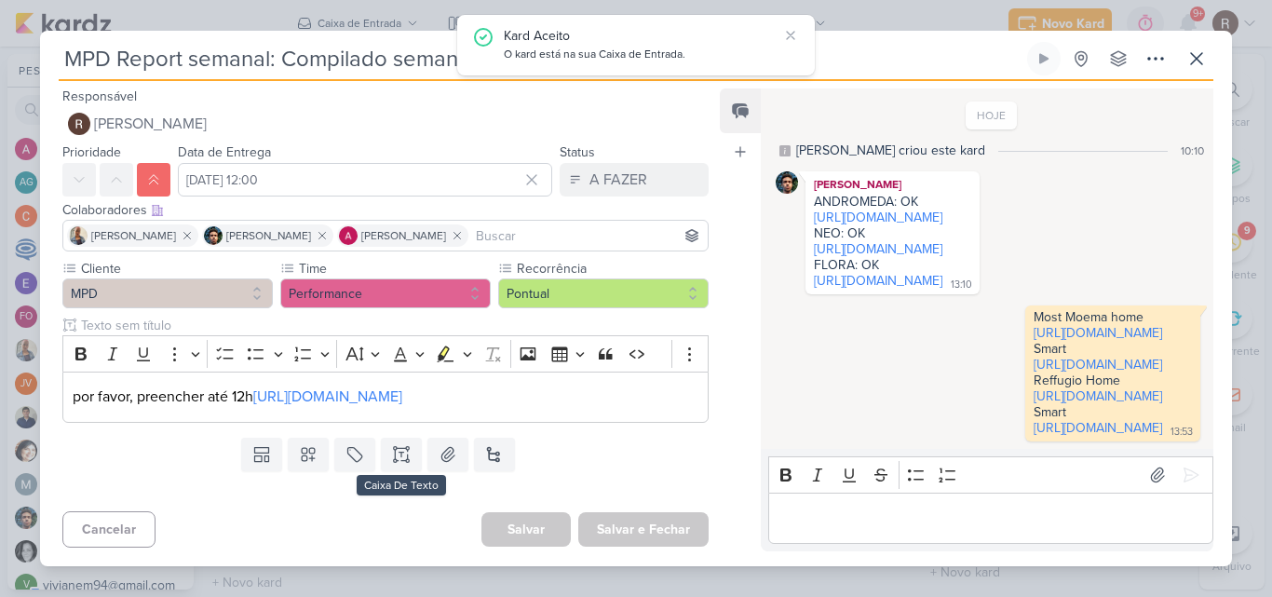
scroll to position [157, 0]
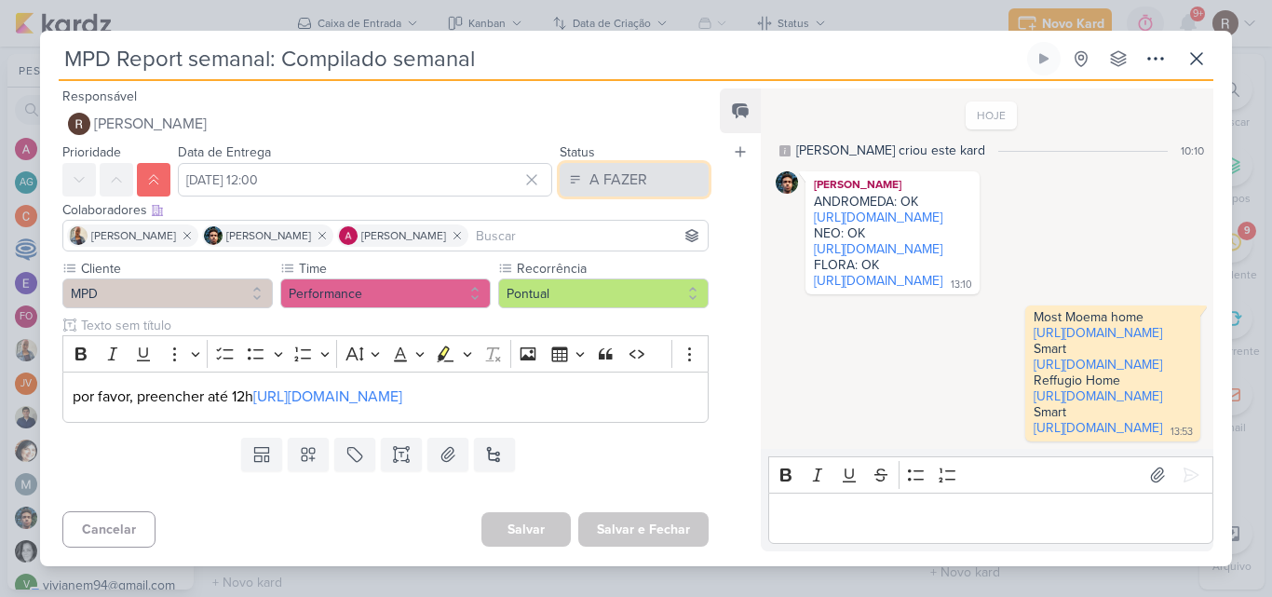
click at [638, 163] on button "A FAZER" at bounding box center [634, 180] width 149 height 34
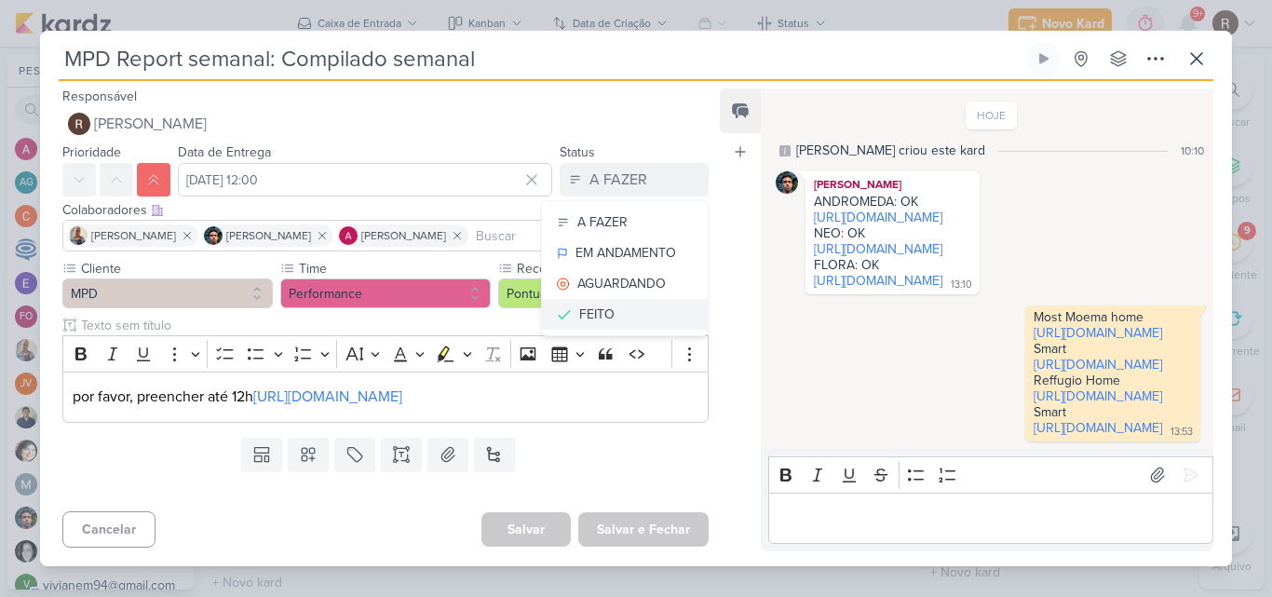
click at [619, 299] on button "FEITO" at bounding box center [625, 314] width 166 height 31
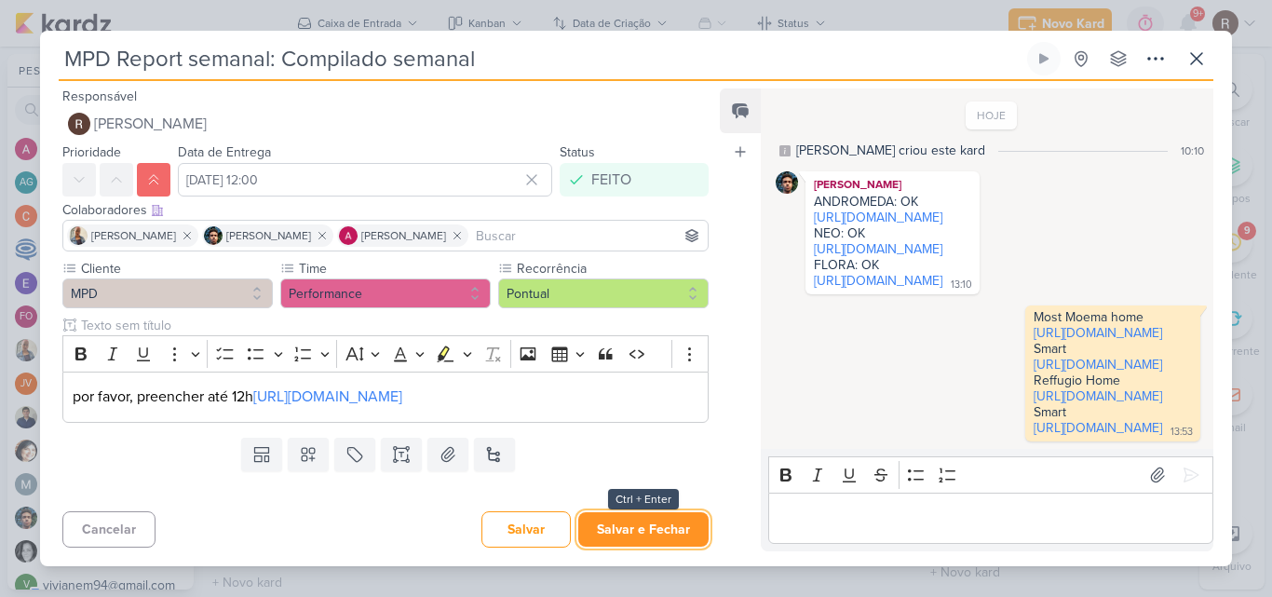
click at [641, 545] on button "Salvar e Fechar" at bounding box center [643, 529] width 130 height 34
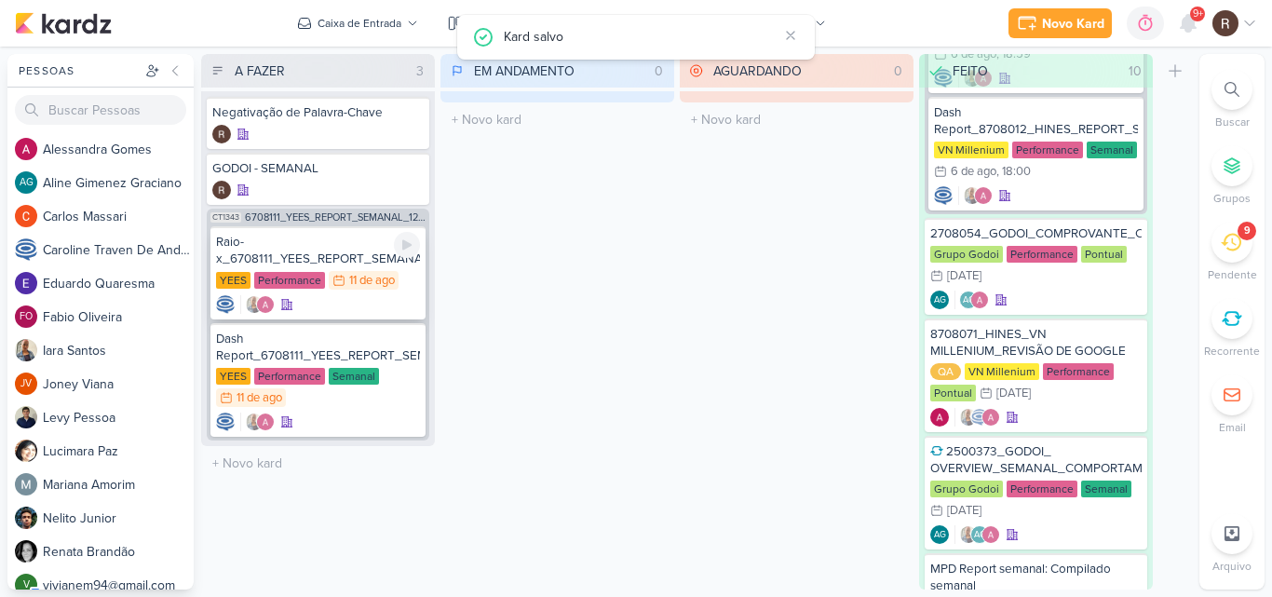
click at [334, 254] on div "Raio-x_6708111_YEES_REPORT_SEMANAL_12.08" at bounding box center [318, 251] width 204 height 34
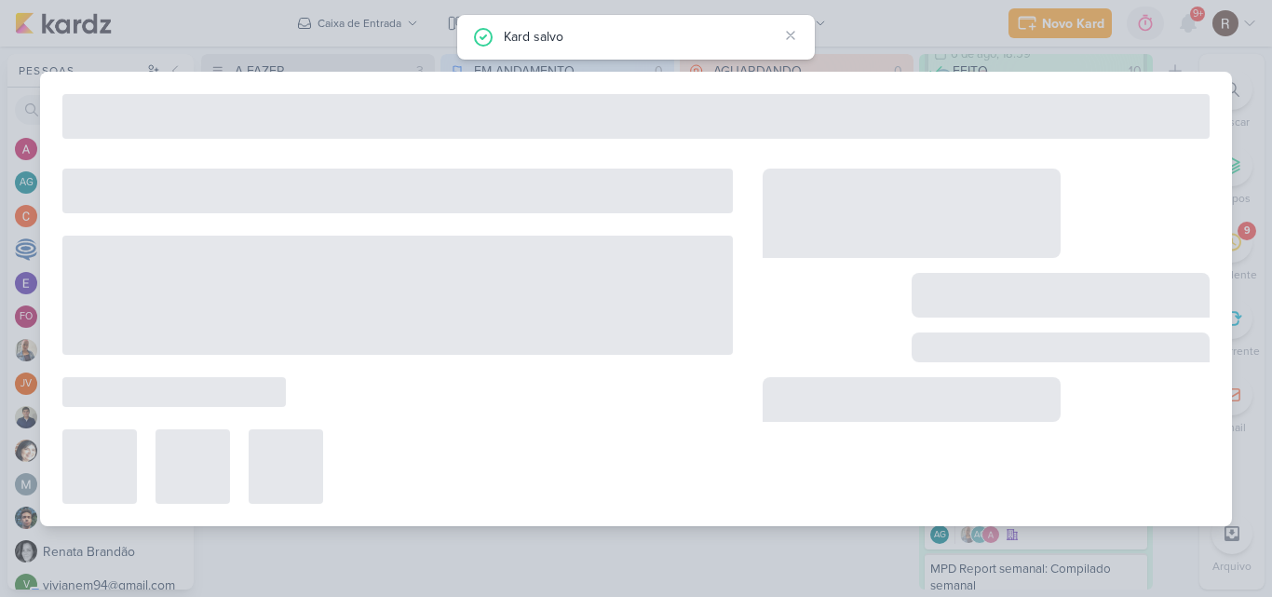
type input "Raio-x_6708111_YEES_REPORT_SEMANAL_12.08"
type input "[DATE] 23:59"
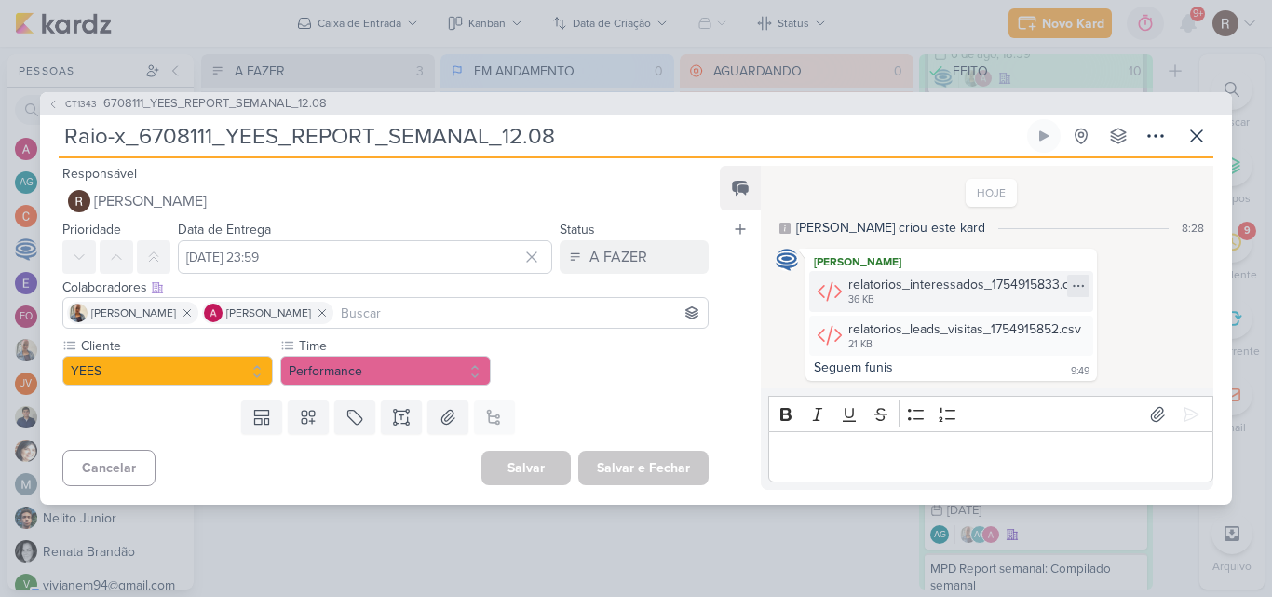
click at [1078, 291] on icon at bounding box center [1078, 285] width 15 height 15
click at [1004, 353] on div "Baixar" at bounding box center [987, 348] width 35 height 20
click at [1071, 328] on icon at bounding box center [1078, 330] width 15 height 15
click at [996, 393] on div "Baixar" at bounding box center [987, 393] width 35 height 20
click at [950, 451] on p "Editor editing area: main" at bounding box center [991, 457] width 426 height 22
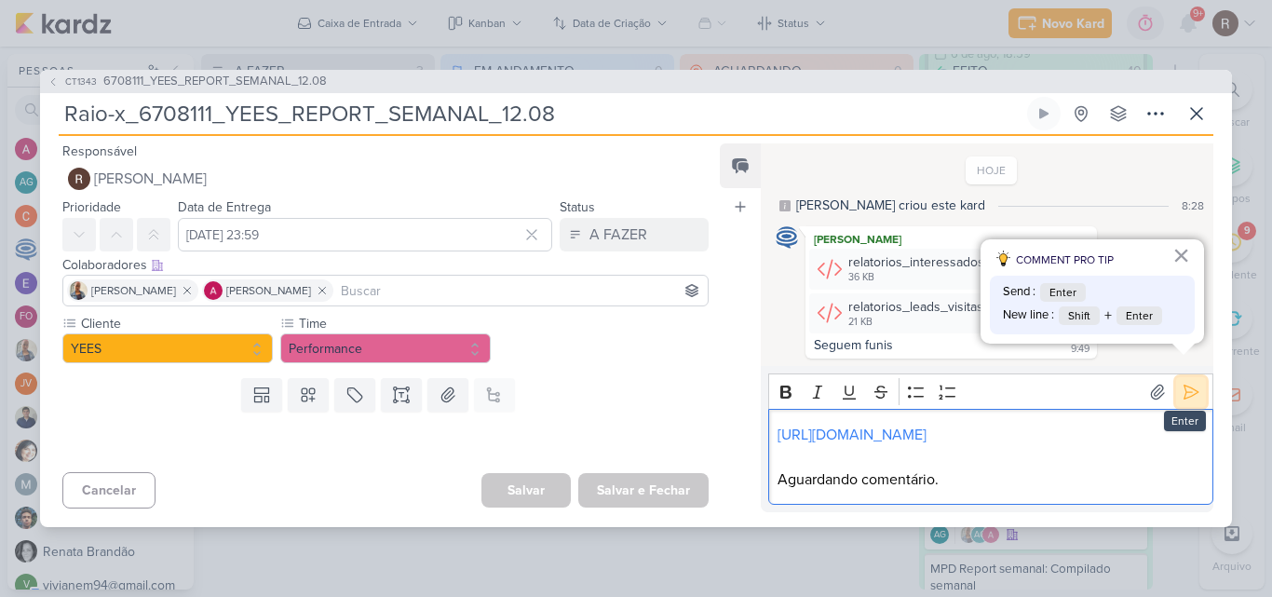
click at [1182, 383] on icon at bounding box center [1191, 392] width 19 height 19
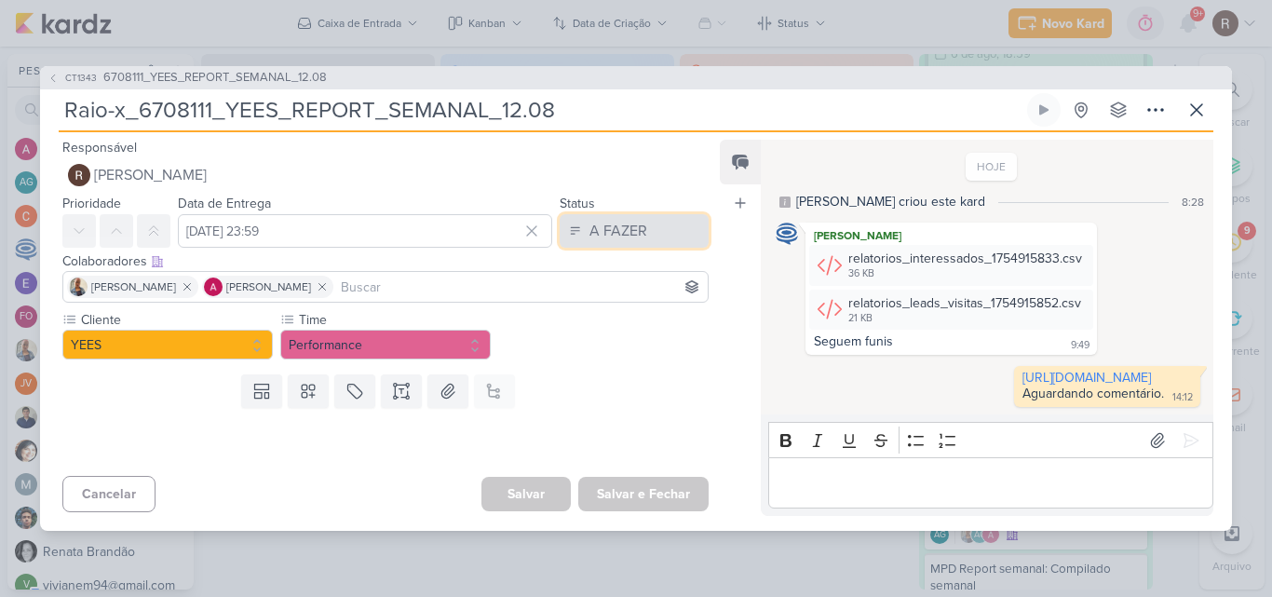
click at [659, 214] on button "A FAZER" at bounding box center [634, 231] width 149 height 34
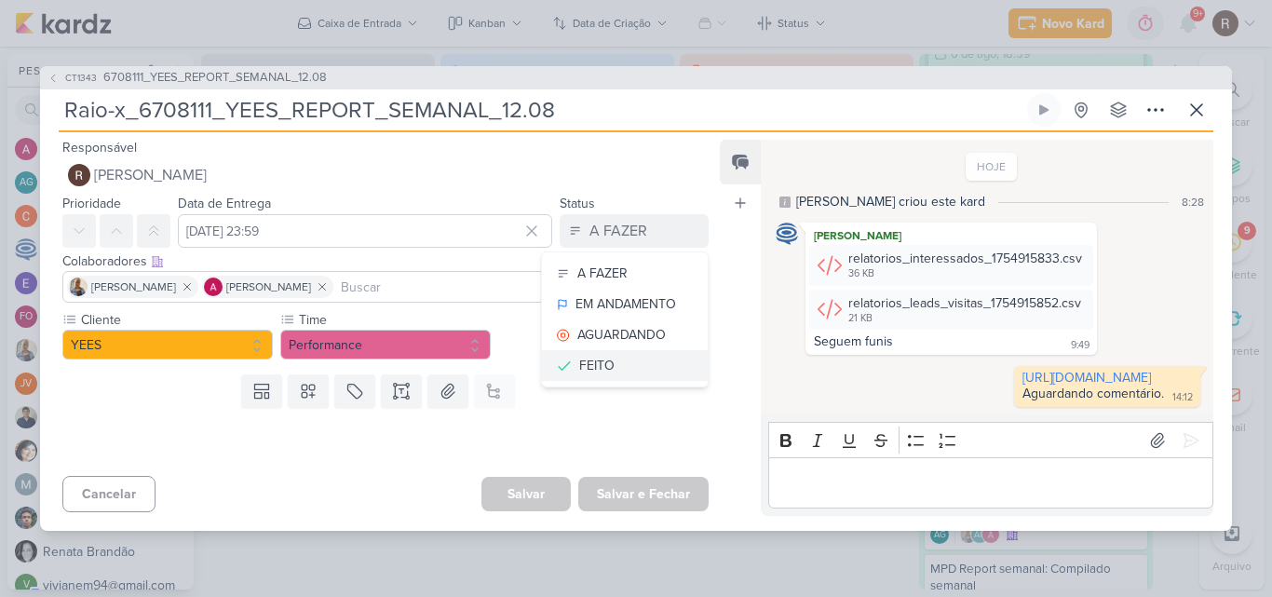
click at [607, 350] on button "FEITO" at bounding box center [625, 365] width 166 height 31
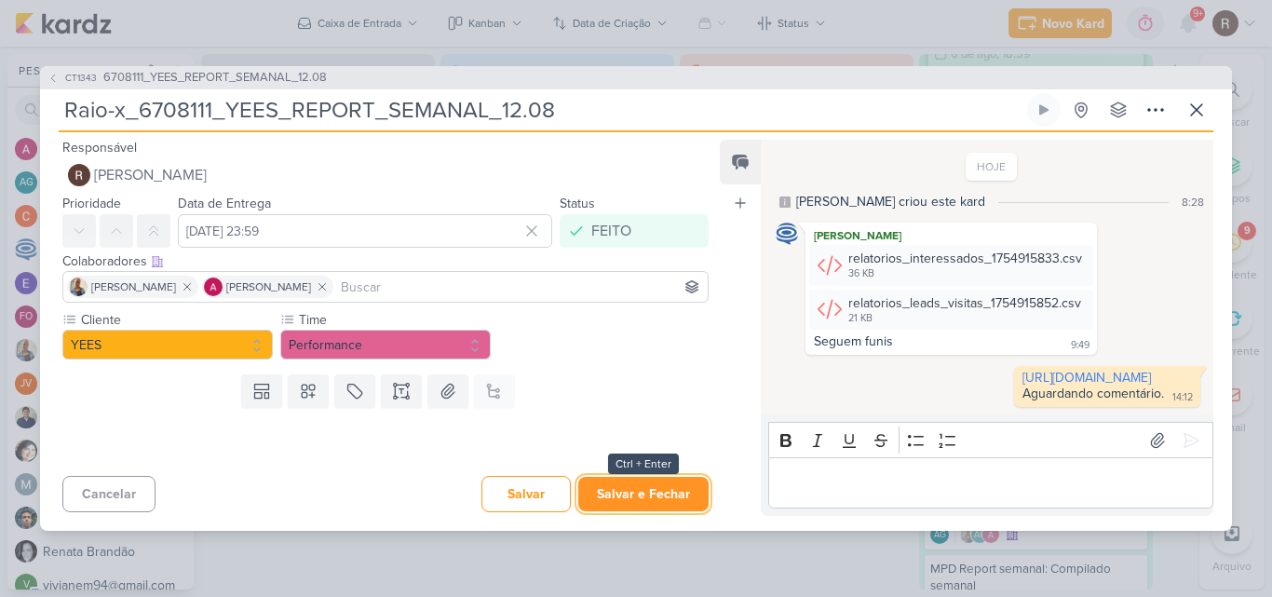
click at [654, 510] on button "Salvar e Fechar" at bounding box center [643, 494] width 130 height 34
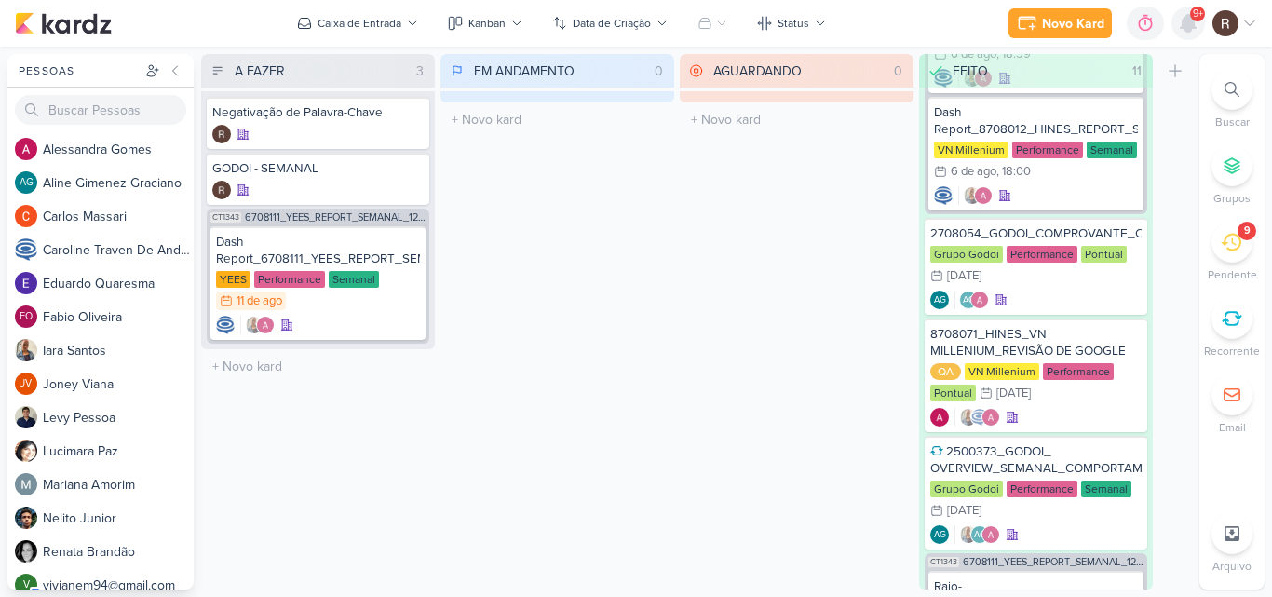
click at [1183, 26] on icon at bounding box center [1188, 23] width 15 height 17
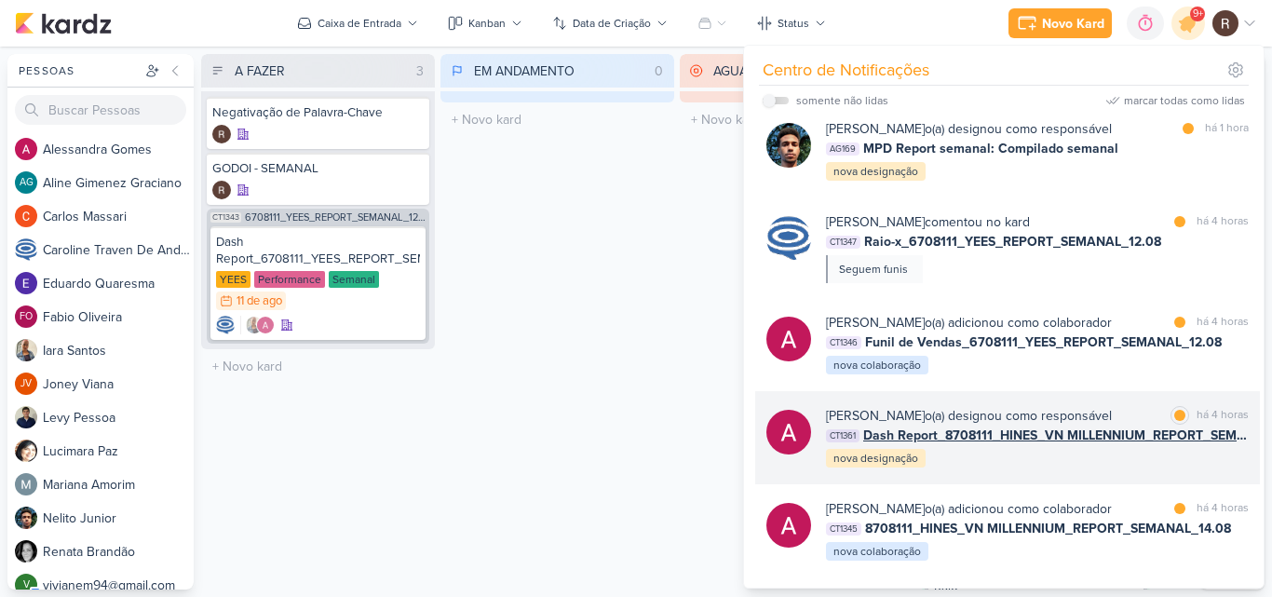
scroll to position [0, 0]
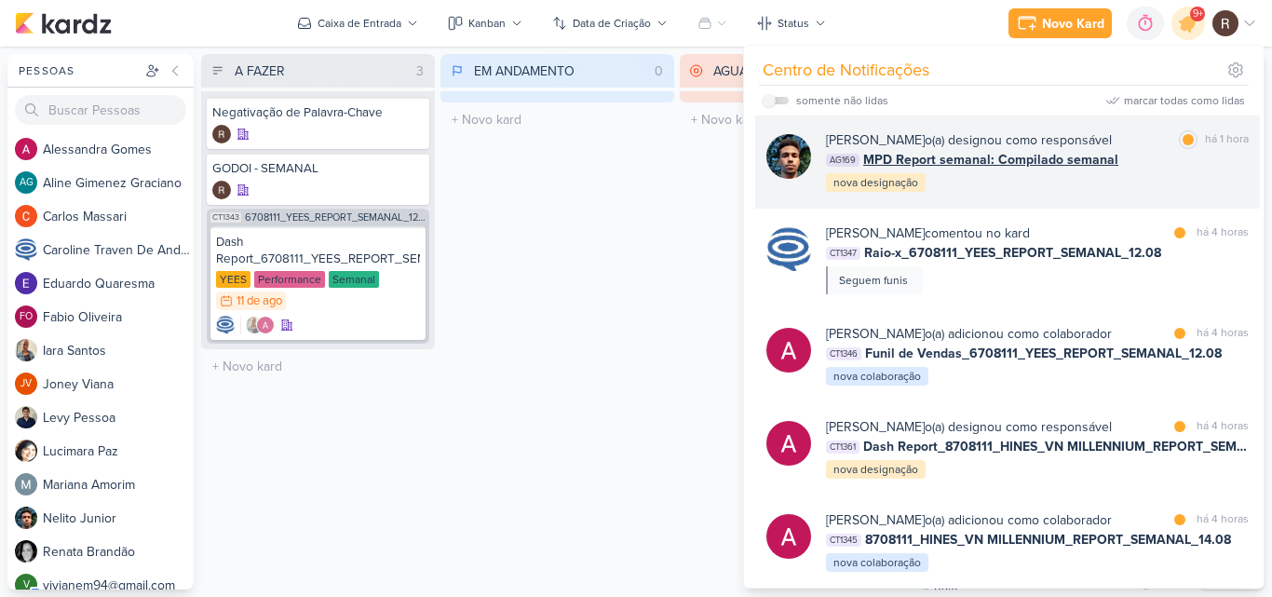
click at [1188, 168] on div "AG169 MPD Report semanal: Compilado semanal" at bounding box center [1037, 160] width 423 height 20
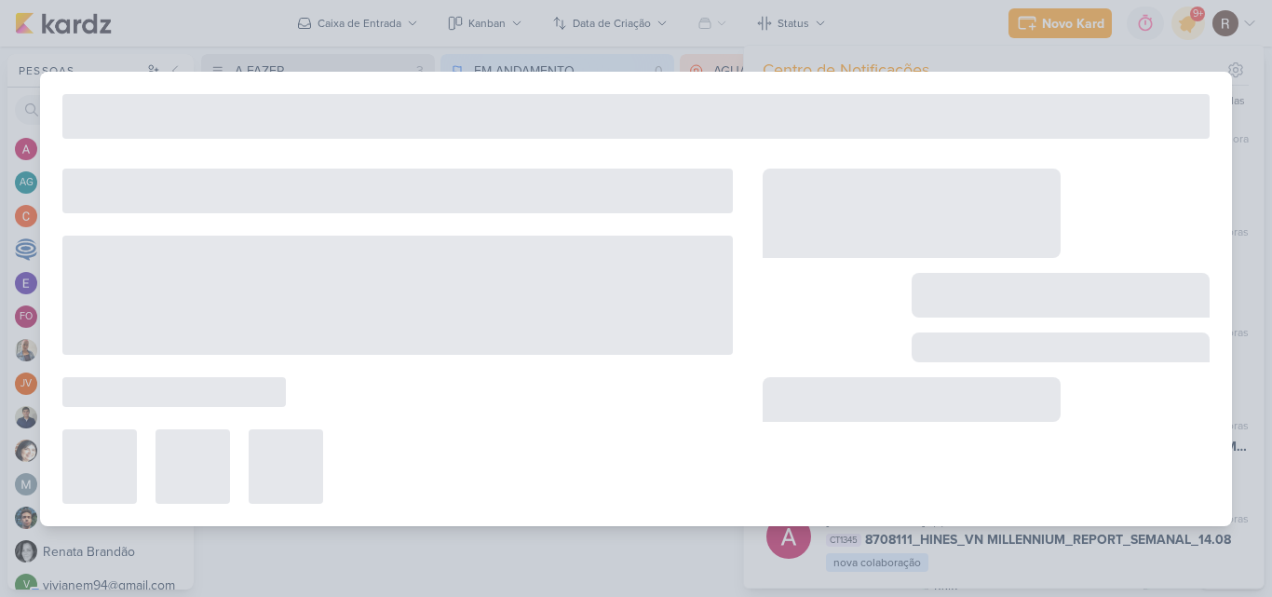
type input "MPD Report semanal: Compilado semanal"
type input "[DATE] 12:00"
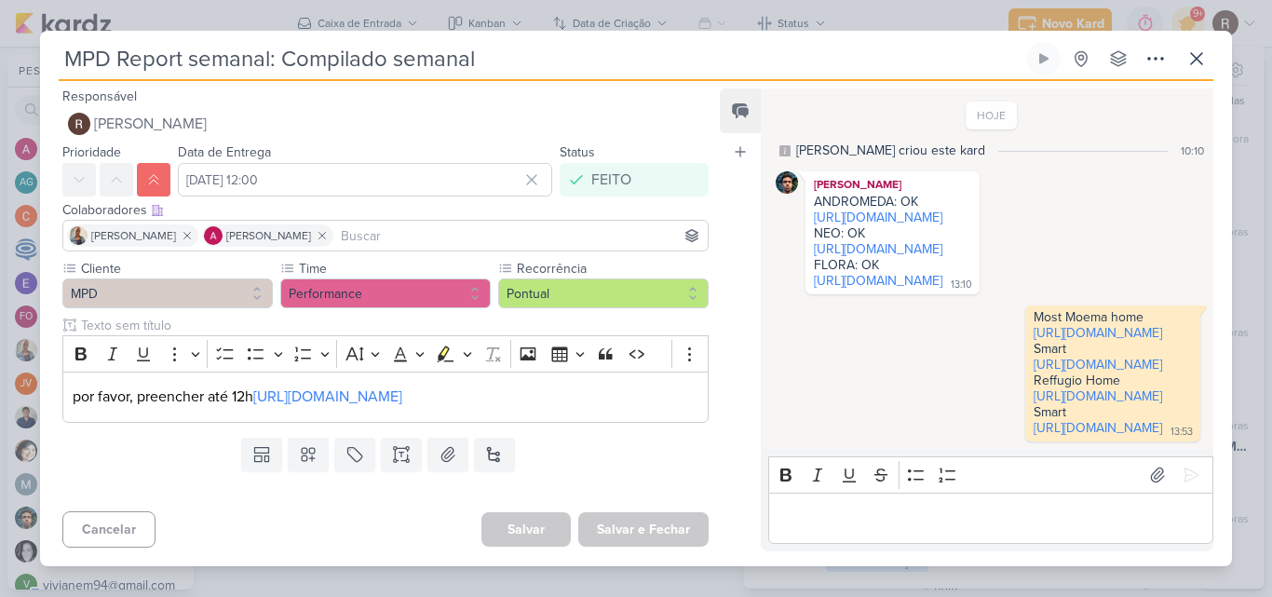
scroll to position [157, 0]
click at [1191, 53] on icon at bounding box center [1196, 58] width 11 height 11
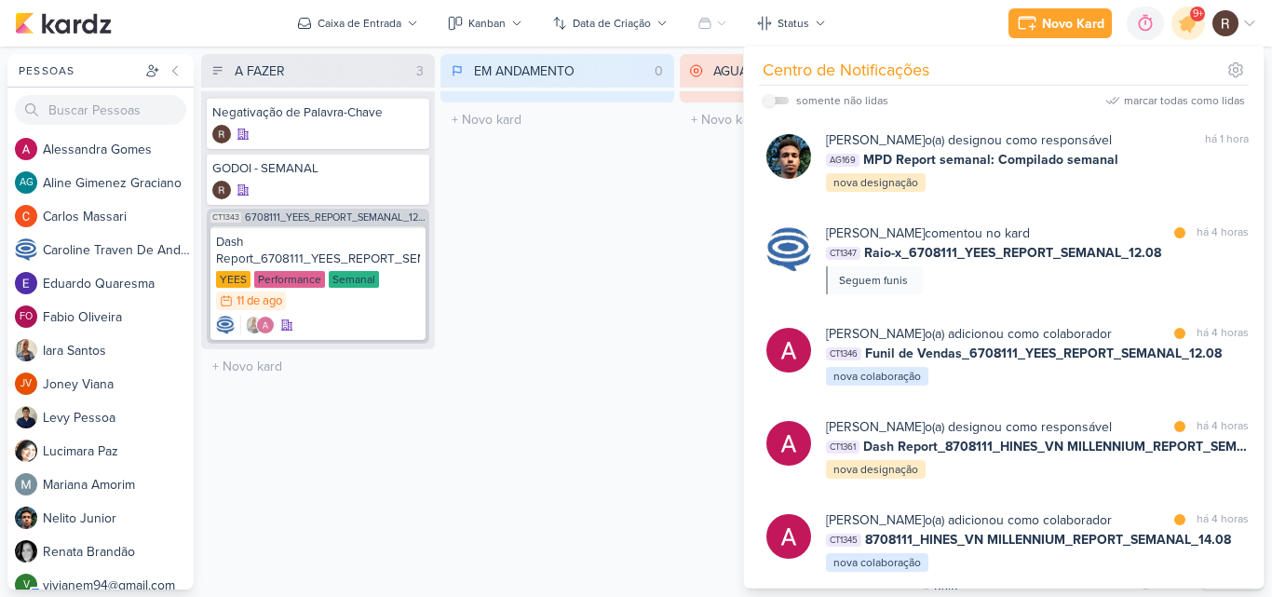
click at [583, 332] on div "EM ANDAMENTO 0 Mover Para Esquerda Mover Para Direita [GEOGRAPHIC_DATA] O títul…" at bounding box center [558, 321] width 234 height 535
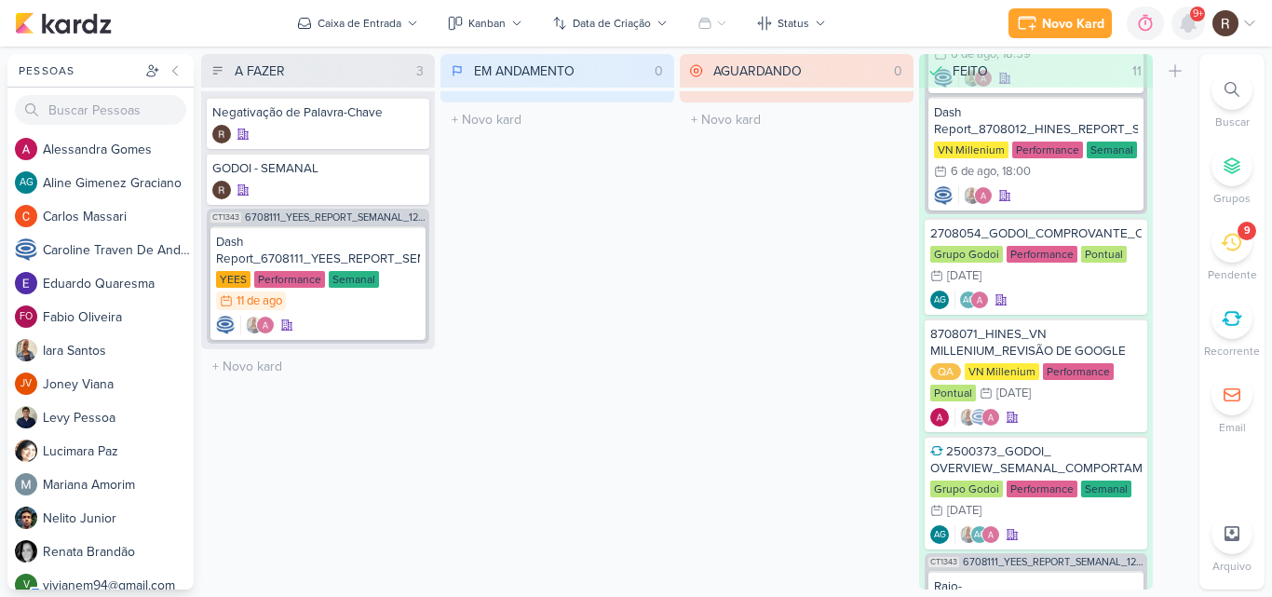
click at [1193, 25] on icon at bounding box center [1188, 23] width 15 height 17
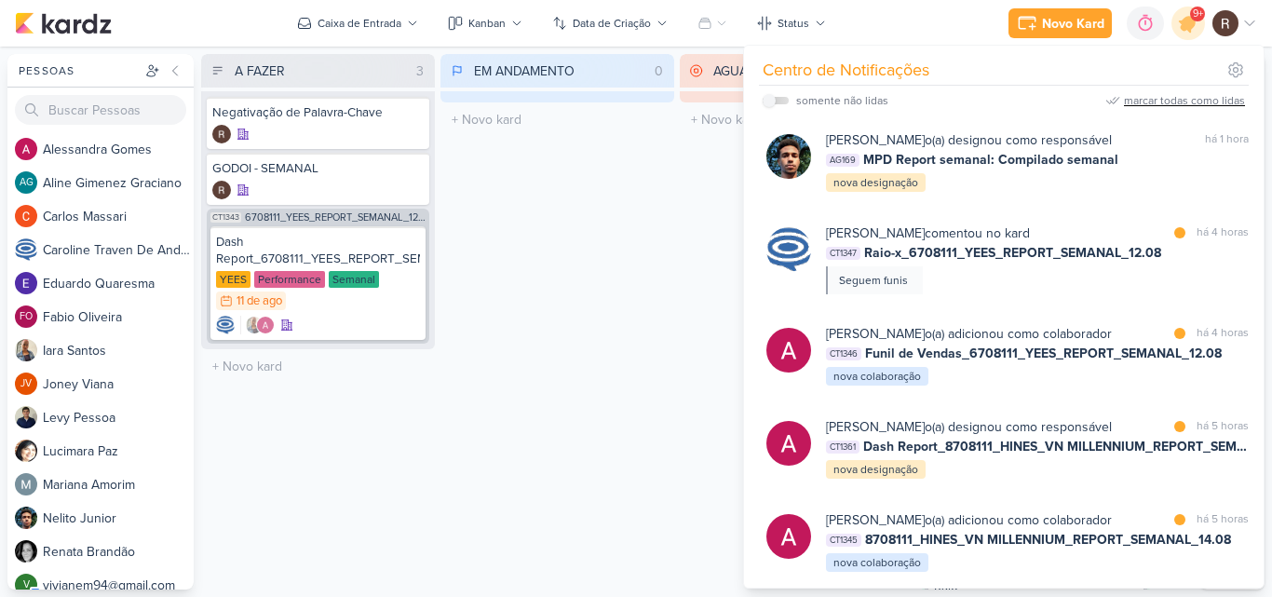
click at [1171, 102] on div "marcar todas como lidas" at bounding box center [1184, 100] width 121 height 17
click at [641, 273] on div "EM ANDAMENTO 0 Mover Para Esquerda Mover Para Direita [GEOGRAPHIC_DATA] O títul…" at bounding box center [558, 321] width 234 height 535
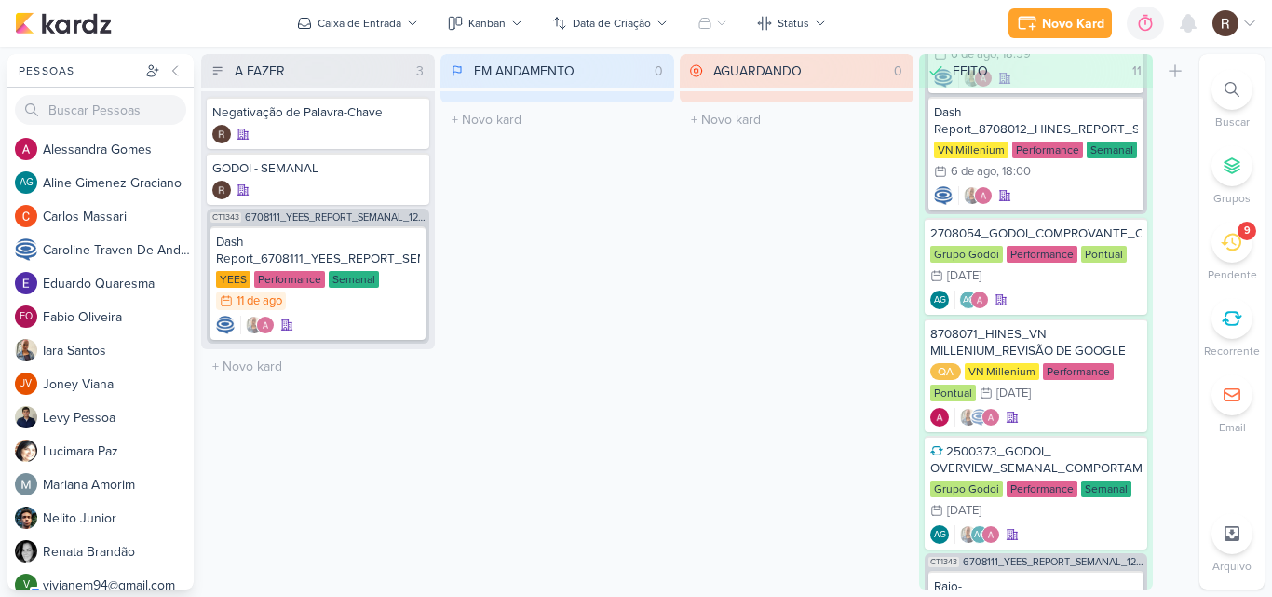
click at [1238, 243] on icon at bounding box center [1231, 242] width 20 height 20
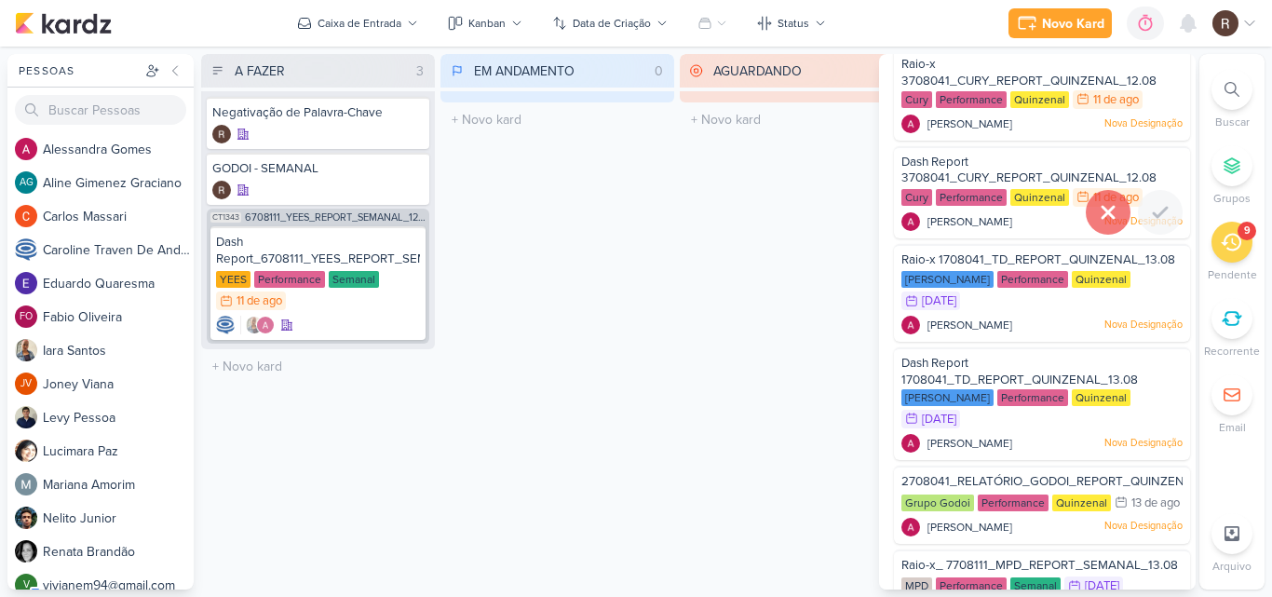
scroll to position [0, 0]
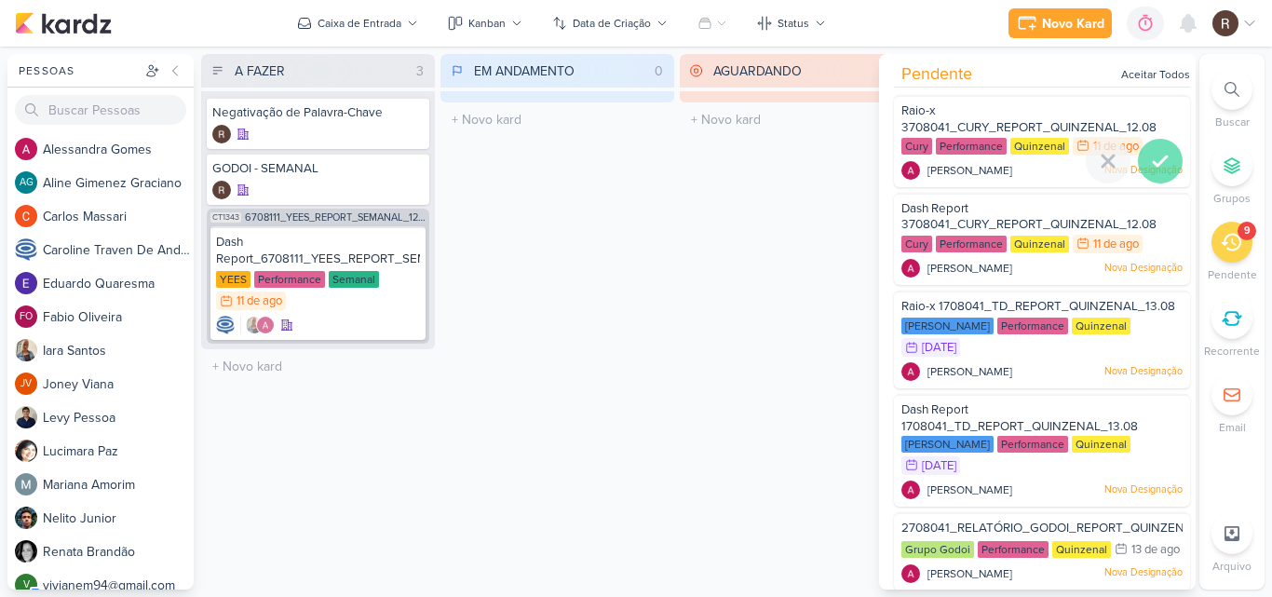
click at [1163, 152] on icon at bounding box center [1160, 161] width 22 height 22
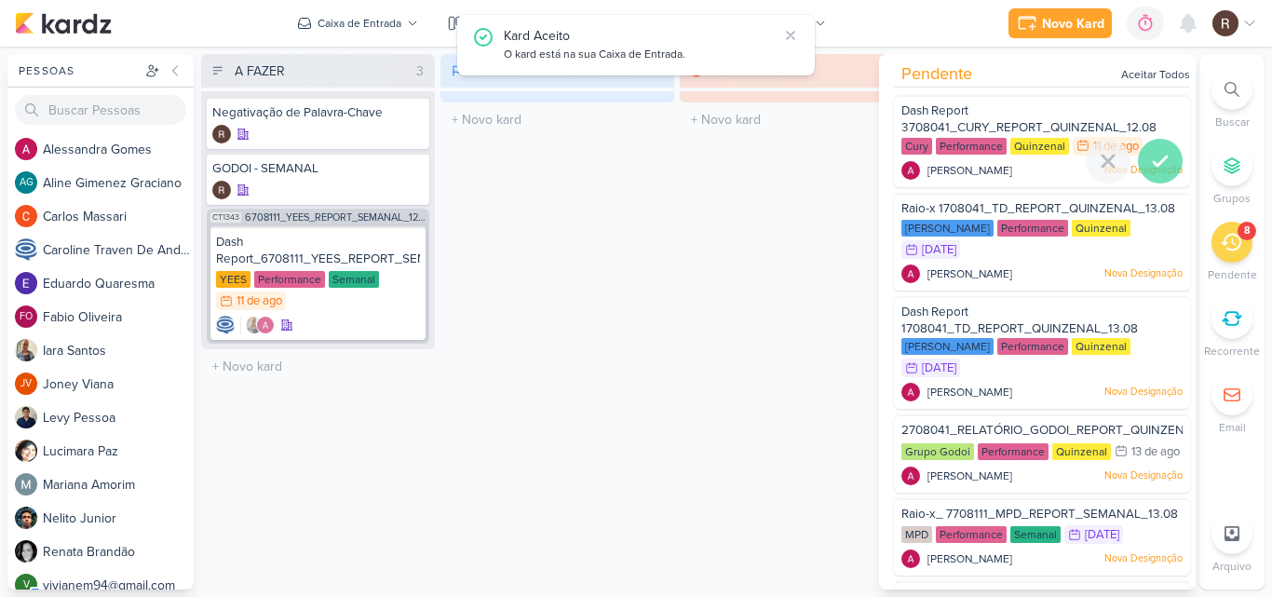
click at [1159, 161] on icon at bounding box center [1160, 161] width 22 height 22
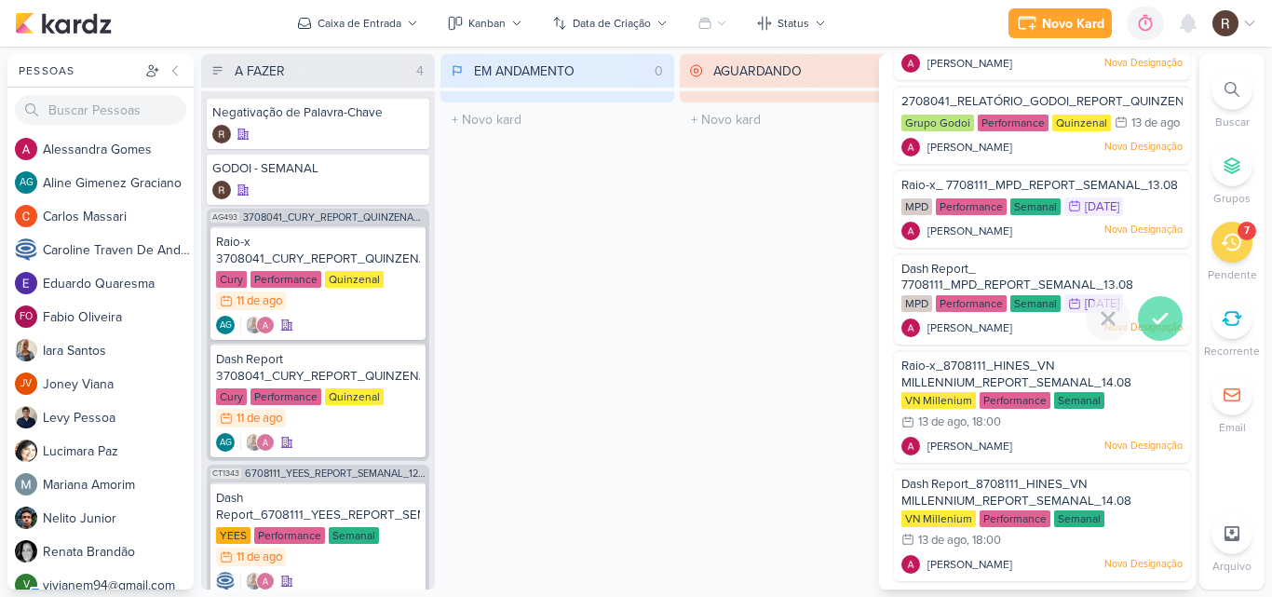
scroll to position [256, 0]
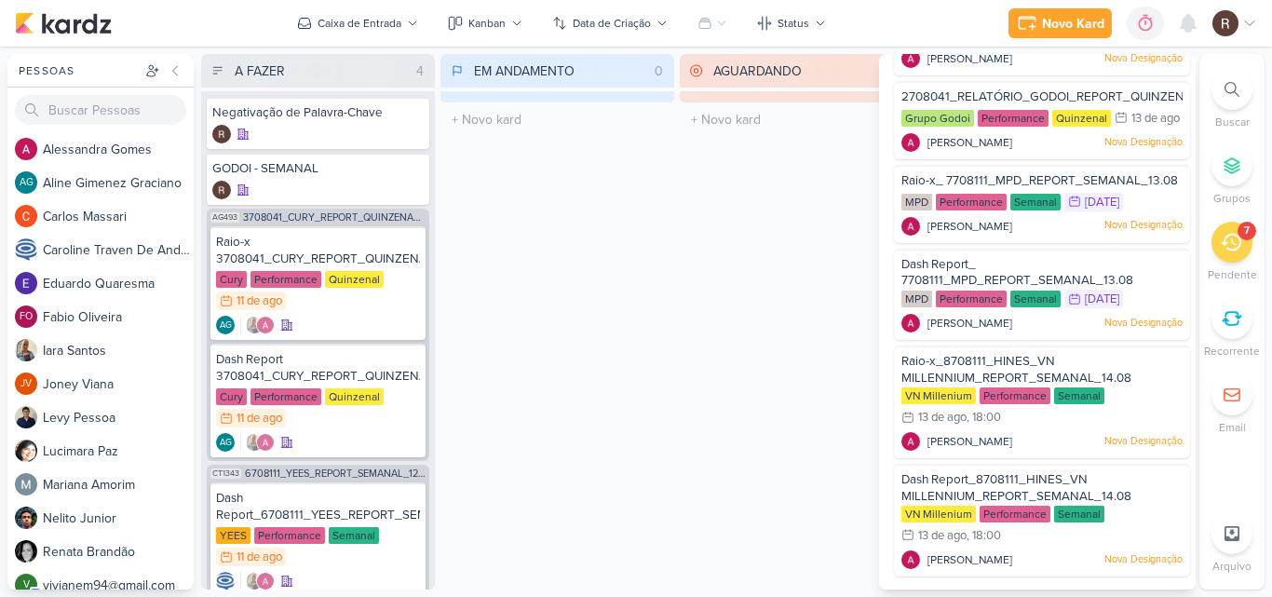
click at [676, 291] on div "A FAZER 4 Mover Para Esquerda Mover Para Direita [GEOGRAPHIC_DATA] Negativação …" at bounding box center [696, 321] width 991 height 535
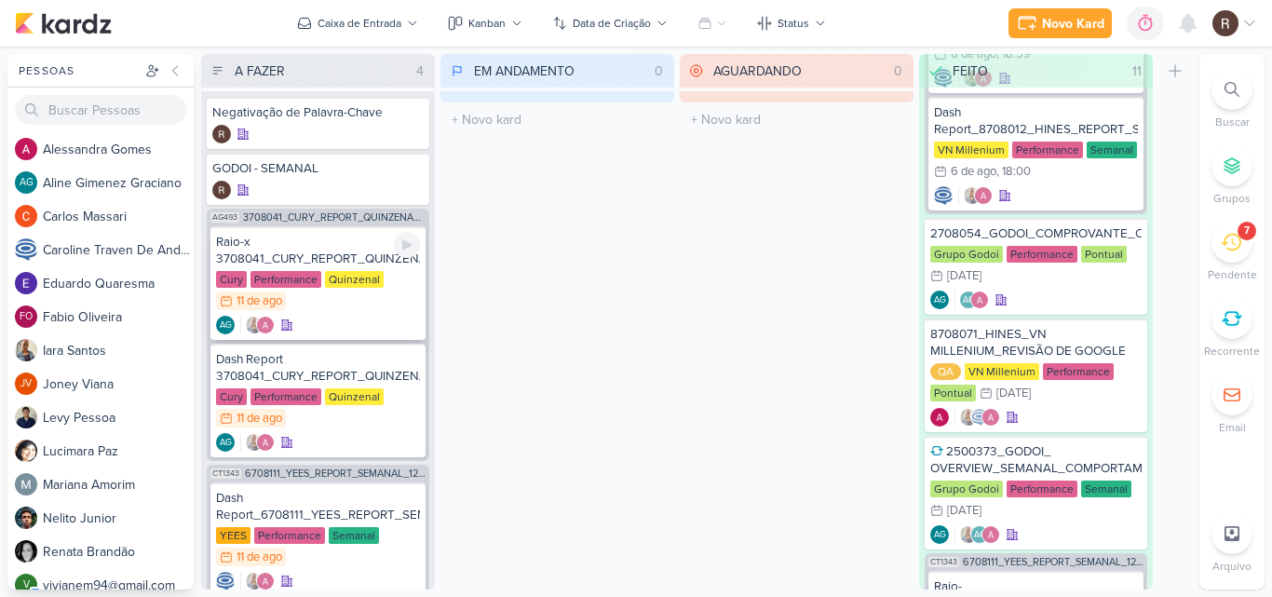
click at [330, 269] on div "Raio-x 3708041_CURY_REPORT_QUINZENAL_12.08 Cury Performance Quinzenal 11/8 [DAT…" at bounding box center [317, 283] width 215 height 114
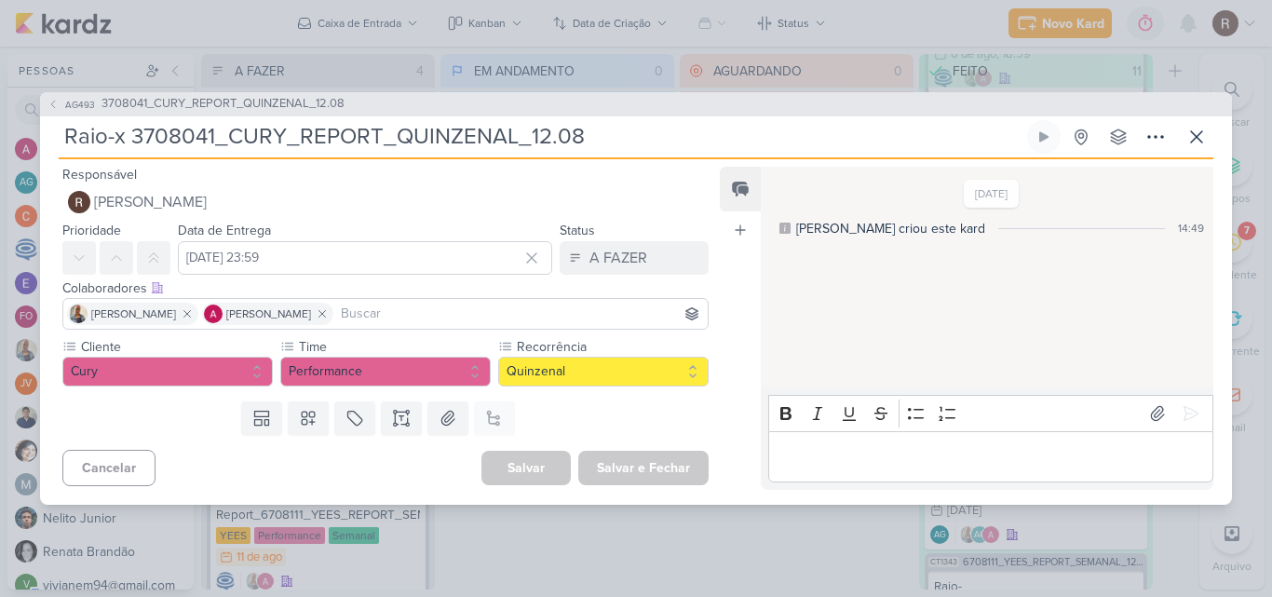
click at [648, 107] on div "AG493 3708041_CURY_REPORT_QUINZENAL_12.08" at bounding box center [636, 104] width 1192 height 24
click at [1204, 139] on icon at bounding box center [1197, 137] width 22 height 22
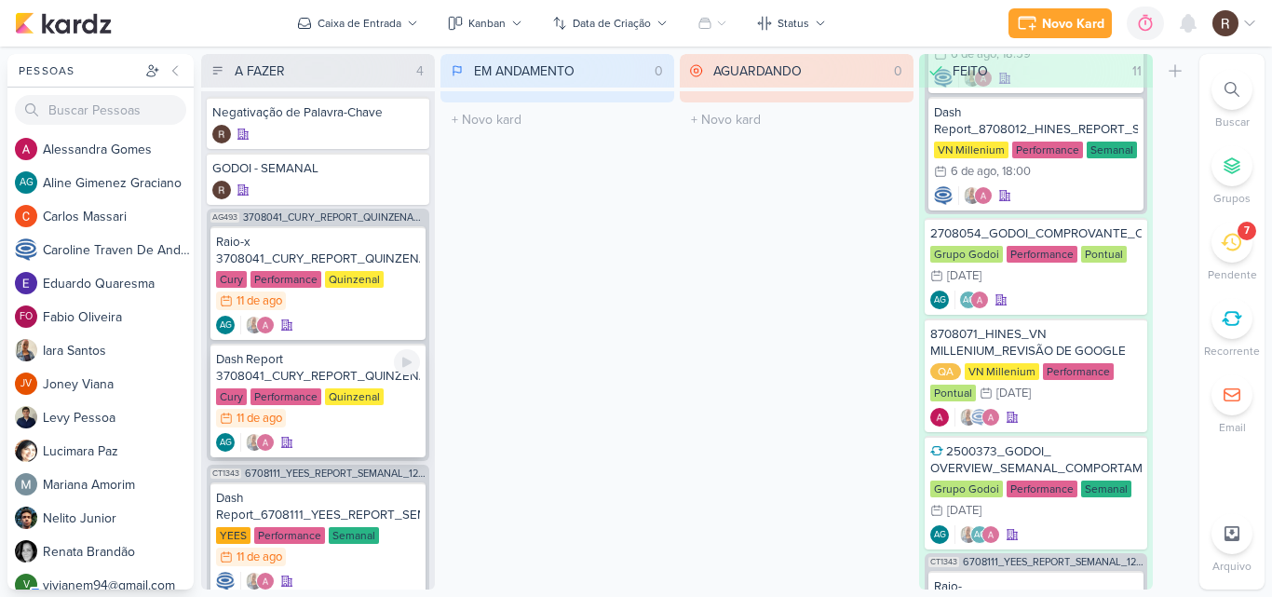
click at [325, 371] on div "Dash Report 3708041_CURY_REPORT_QUINZENAL_12.08" at bounding box center [318, 368] width 204 height 34
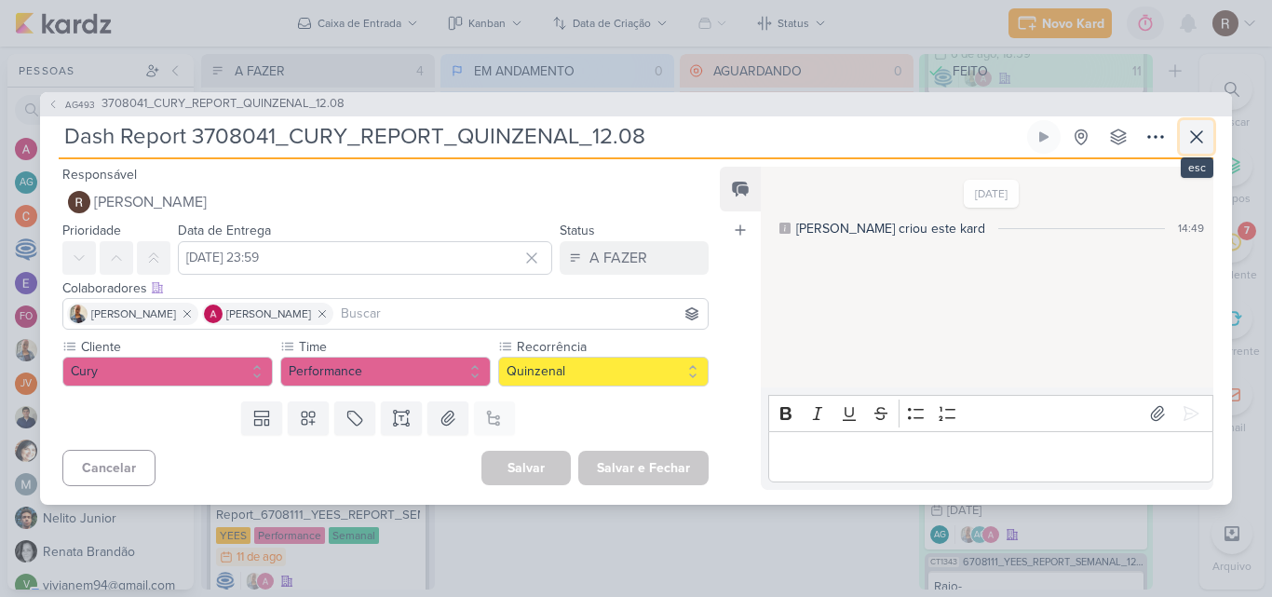
click at [1204, 137] on icon at bounding box center [1197, 137] width 22 height 22
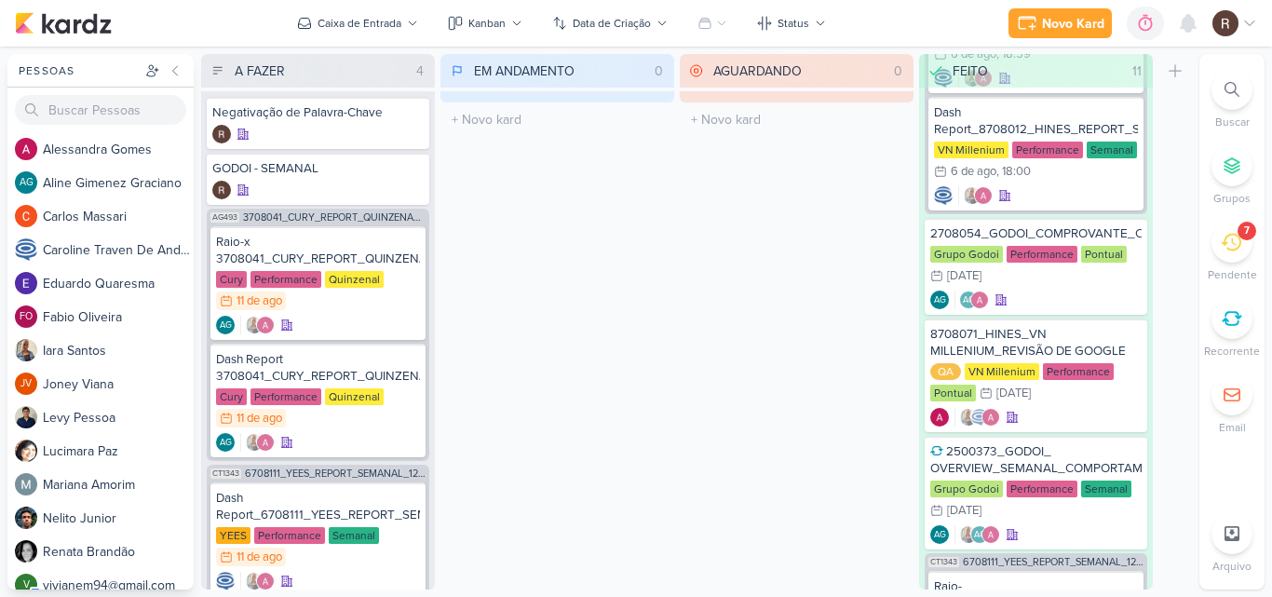
click at [706, 282] on div "AGUARDANDO 0 Mover Para Esquerda Mover Para Direita [GEOGRAPHIC_DATA] O título …" at bounding box center [797, 321] width 234 height 535
